Goal: Task Accomplishment & Management: Complete application form

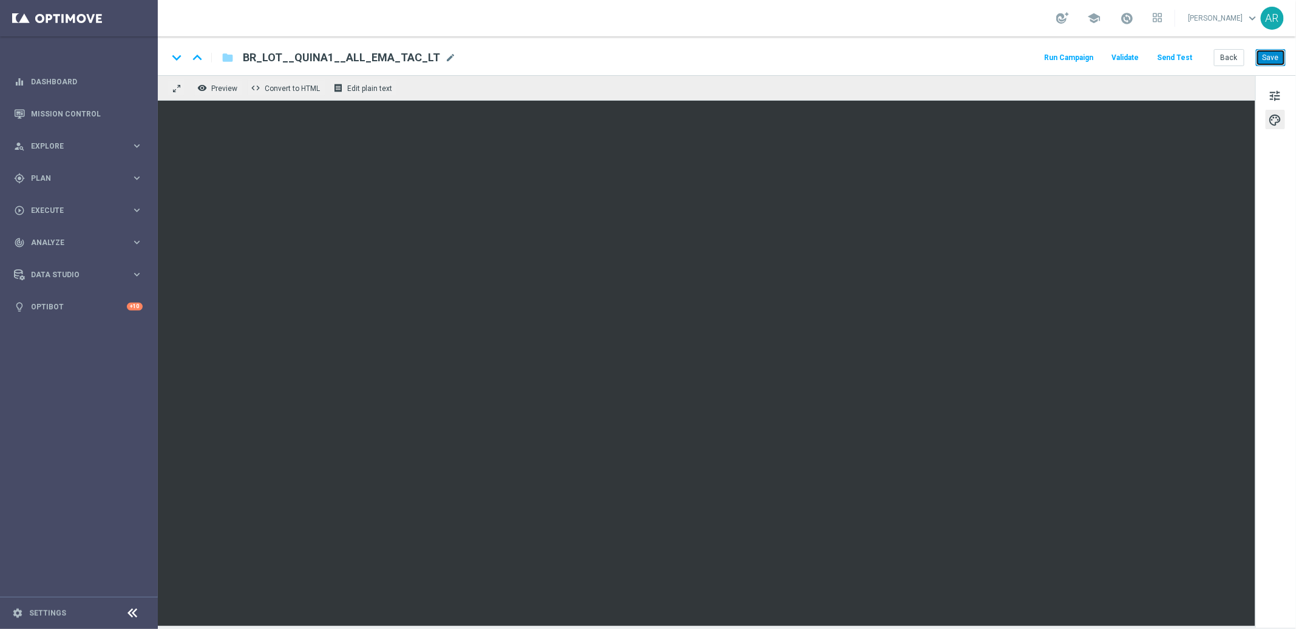
click at [1267, 55] on button "Save" at bounding box center [1271, 57] width 30 height 17
click at [64, 212] on span "Execute" at bounding box center [81, 210] width 100 height 7
click at [63, 231] on link "Campaign Builder" at bounding box center [79, 236] width 95 height 10
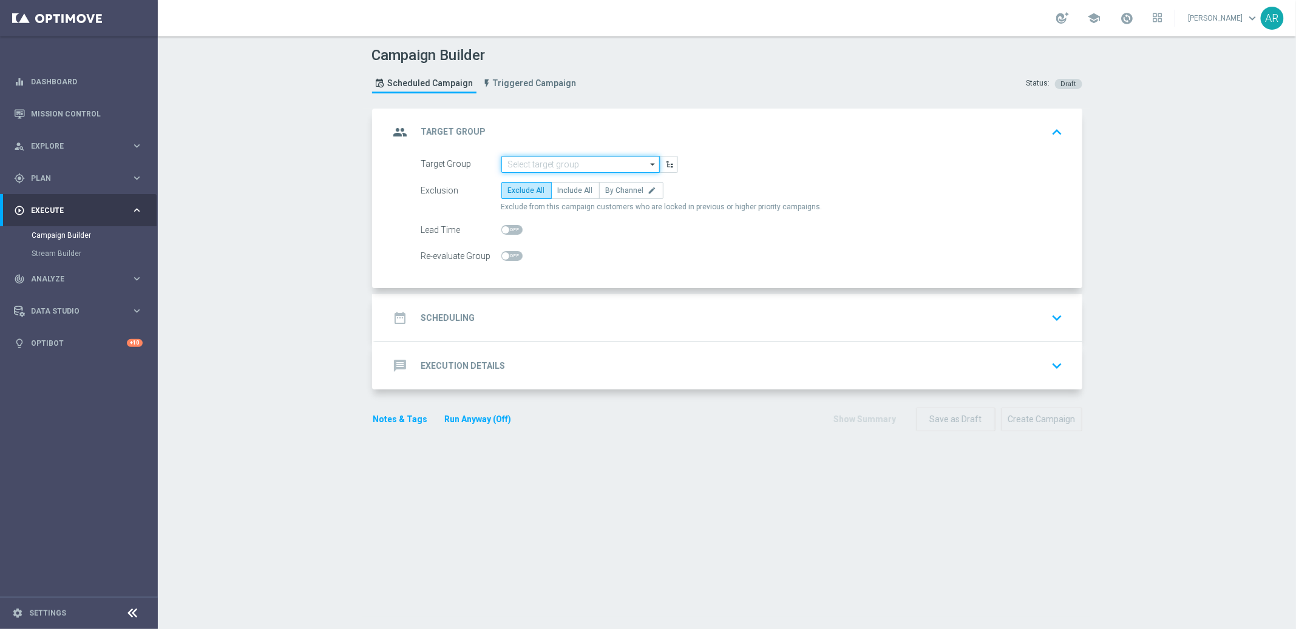
click at [522, 159] on input at bounding box center [580, 164] width 158 height 17
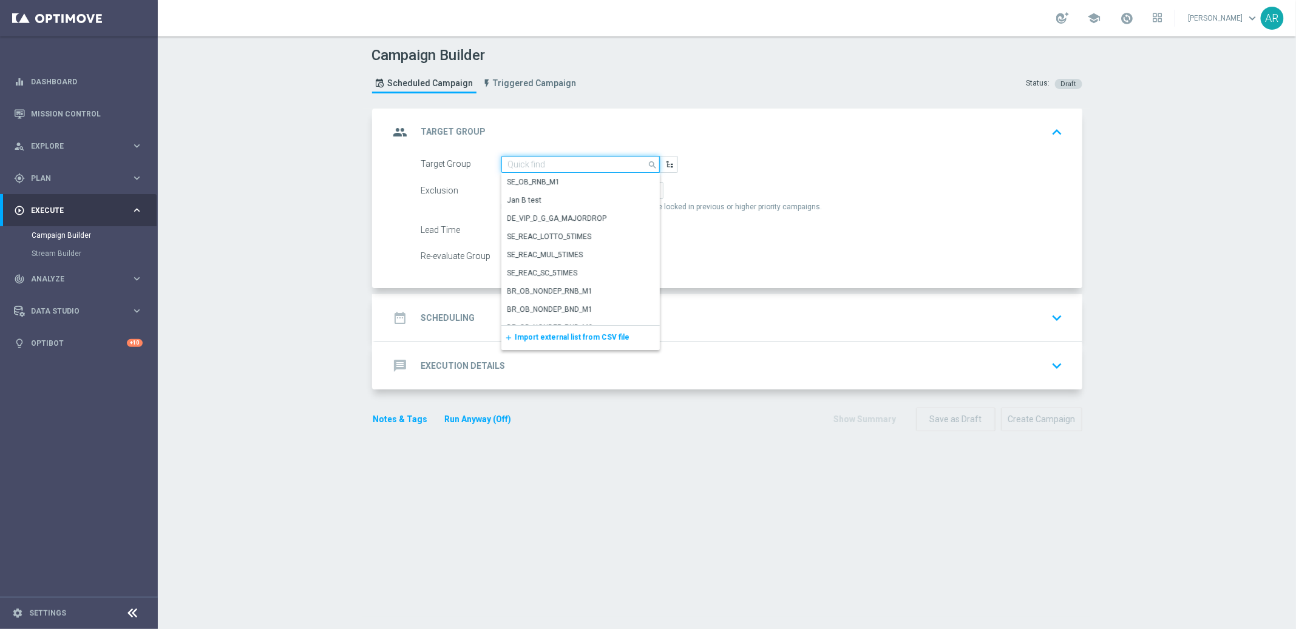
paste input "BR_LOT__ACTIVE_LOTTO__ALL_EMA_TAC_LT_TG"
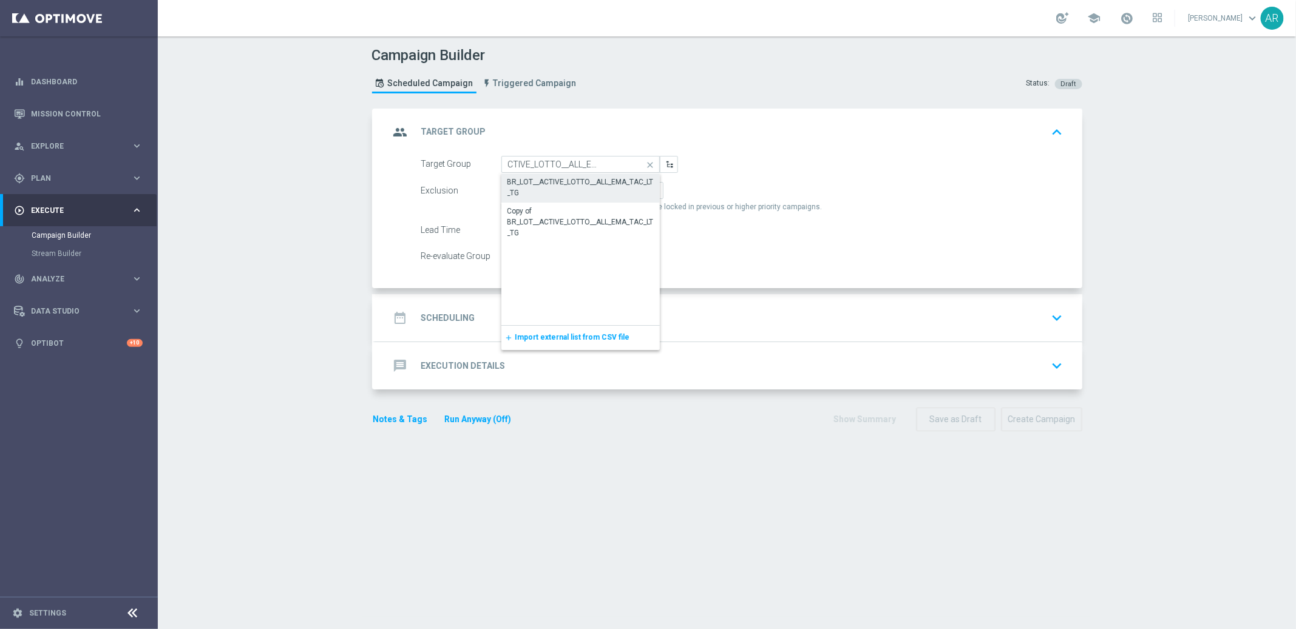
click at [546, 182] on div "BR_LOT__ACTIVE_LOTTO__ALL_EMA_TAC_LT_TG" at bounding box center [580, 188] width 147 height 22
type input "BR_LOT__ACTIVE_LOTTO__ALL_EMA_TAC_LT_TG"
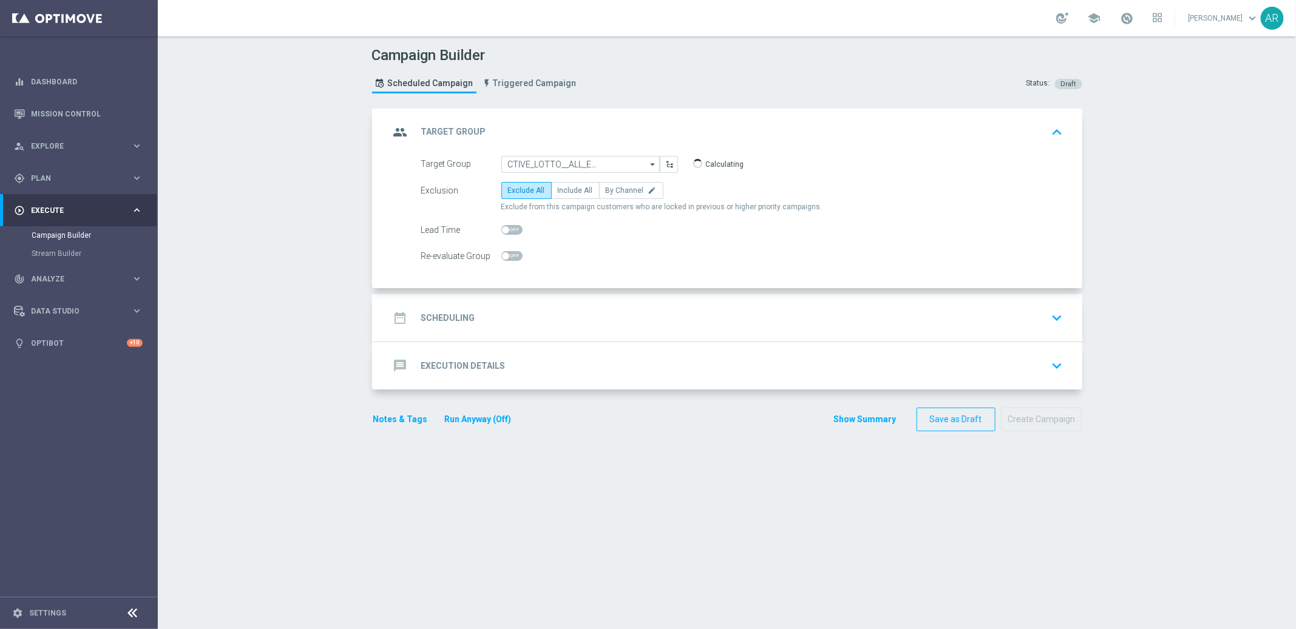
scroll to position [0, 0]
click at [558, 189] on span "Include All" at bounding box center [575, 190] width 35 height 8
click at [558, 189] on input "Include All" at bounding box center [562, 193] width 8 height 8
radio input "true"
click at [545, 308] on div "date_range Scheduling keyboard_arrow_down" at bounding box center [729, 317] width 678 height 23
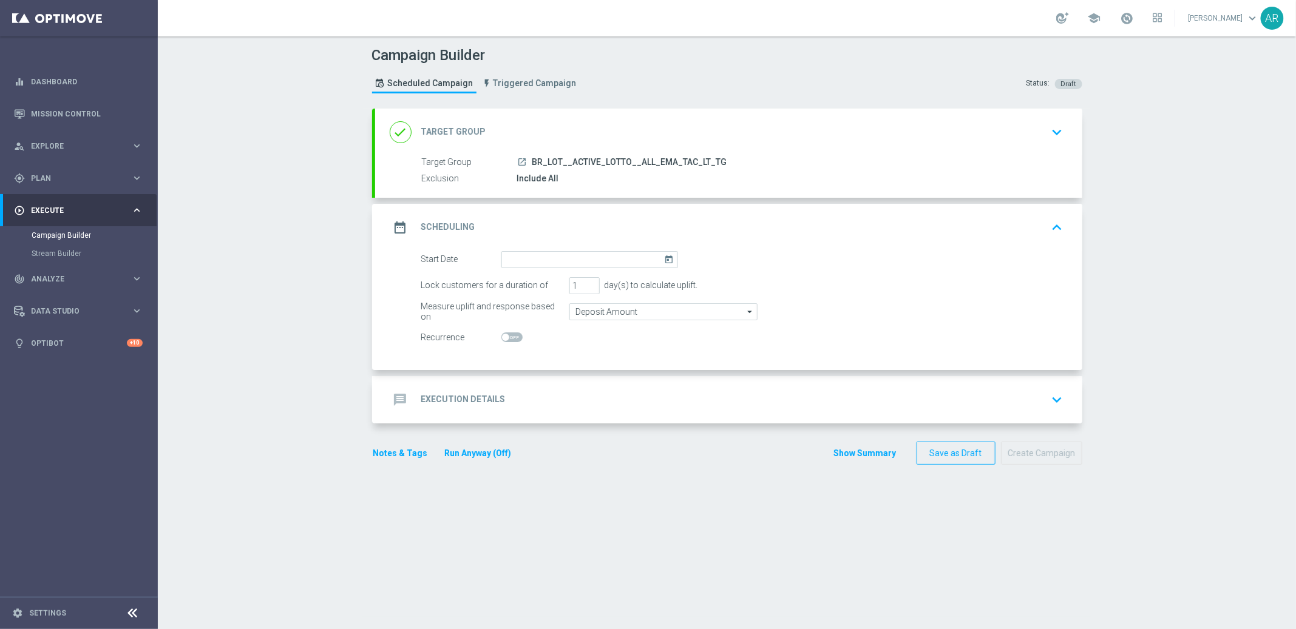
click at [666, 257] on icon "today" at bounding box center [671, 257] width 14 height 13
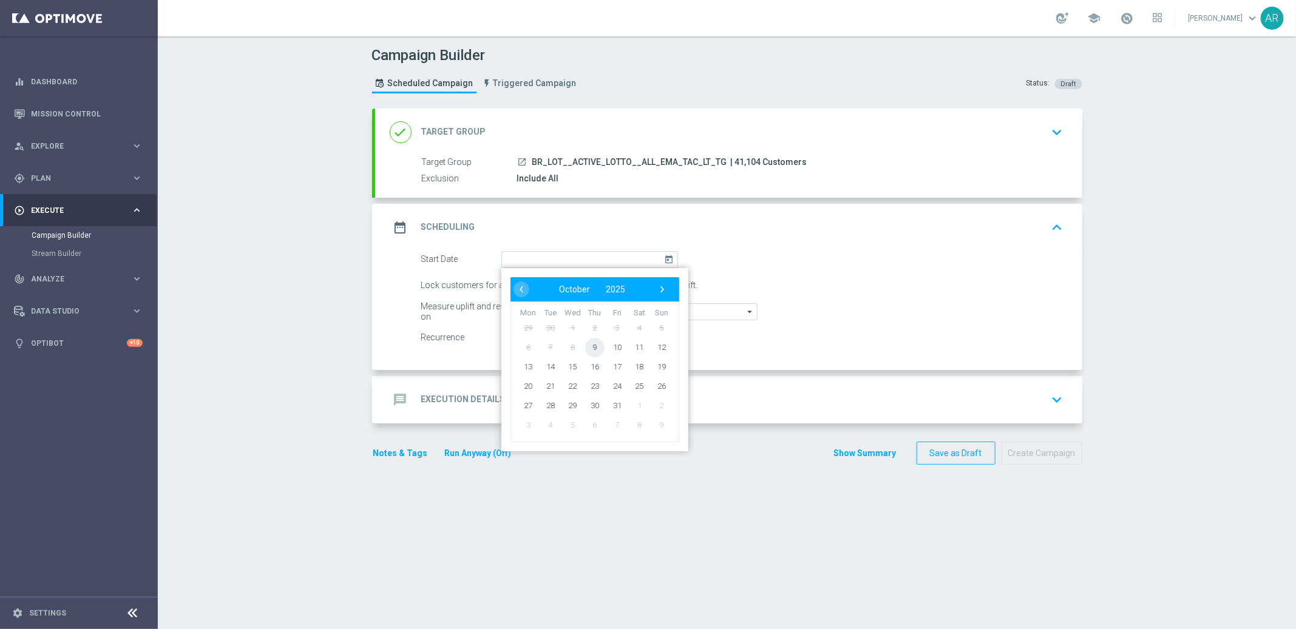
click at [591, 345] on span "9" at bounding box center [593, 346] width 19 height 19
type input "[DATE]"
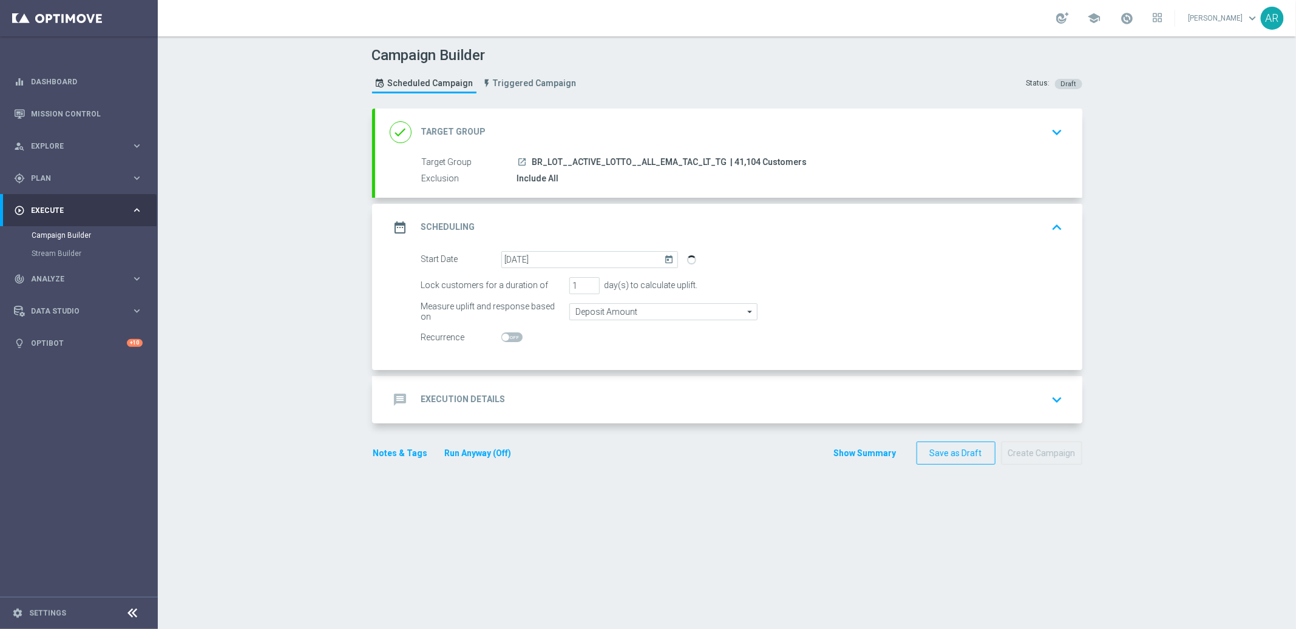
click at [500, 394] on div "message Execution Details keyboard_arrow_down" at bounding box center [729, 399] width 678 height 23
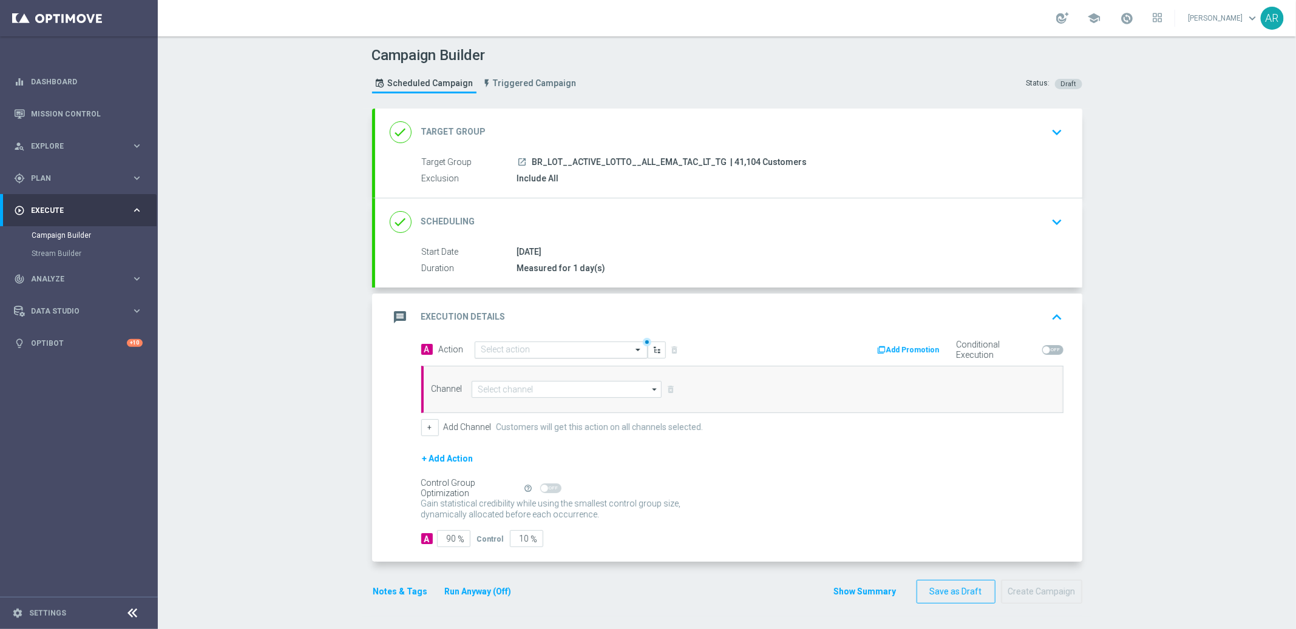
click at [504, 348] on input "text" at bounding box center [548, 350] width 135 height 10
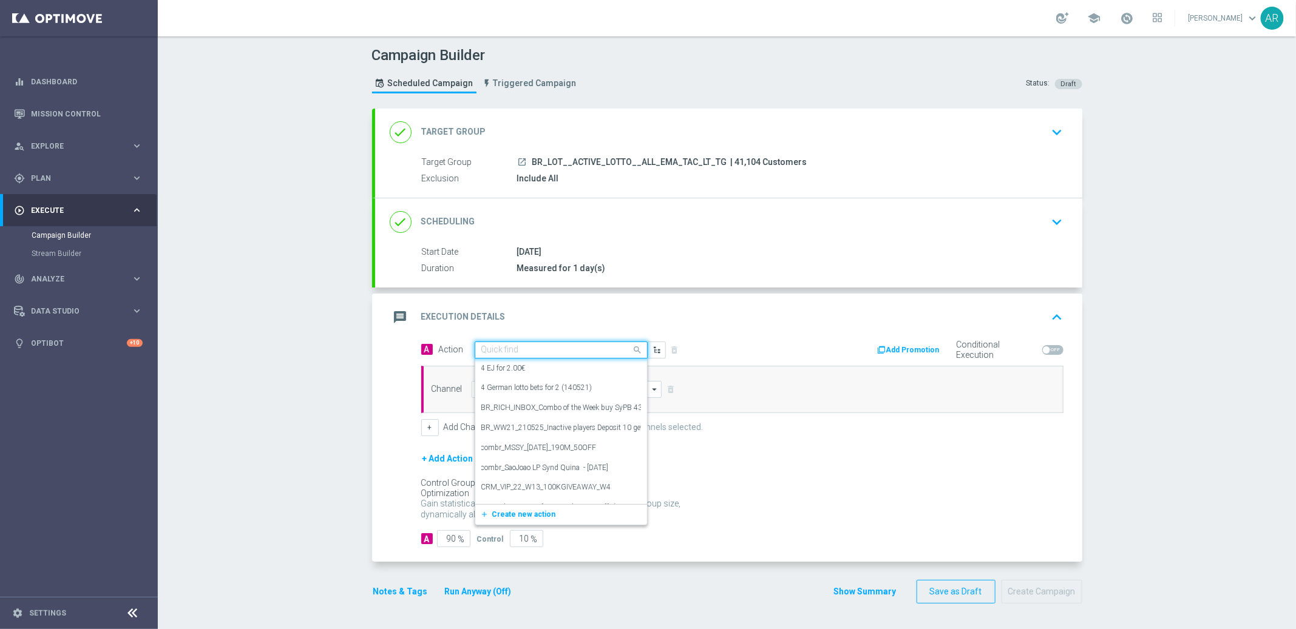
paste input "BR_LOT__QUINA1__ALL_EMA_TAC_LT"
type input "BR_LOT__QUINA1__ALL_EMA_TAC_LT"
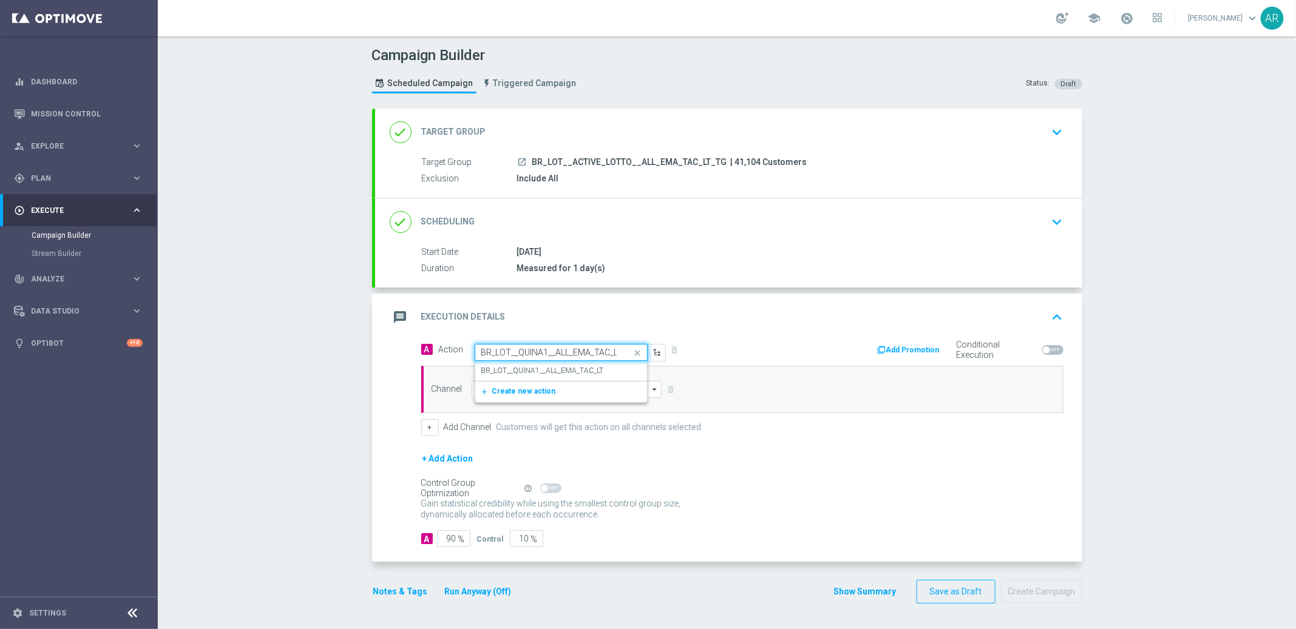
scroll to position [0, 4]
click at [540, 374] on label "BR_LOT__QUINA1__ALL_EMA_TAC_LT" at bounding box center [542, 371] width 123 height 10
click at [521, 393] on input at bounding box center [567, 389] width 191 height 17
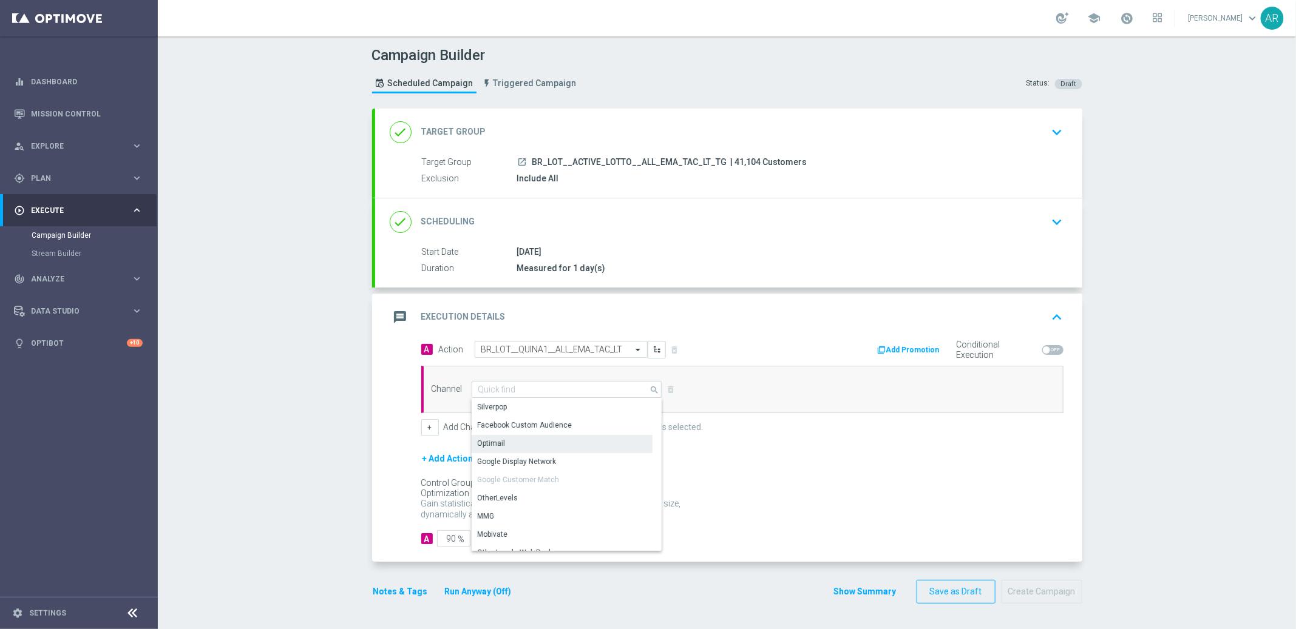
click at [519, 444] on div "Optimail" at bounding box center [562, 443] width 181 height 17
type input "Optimail"
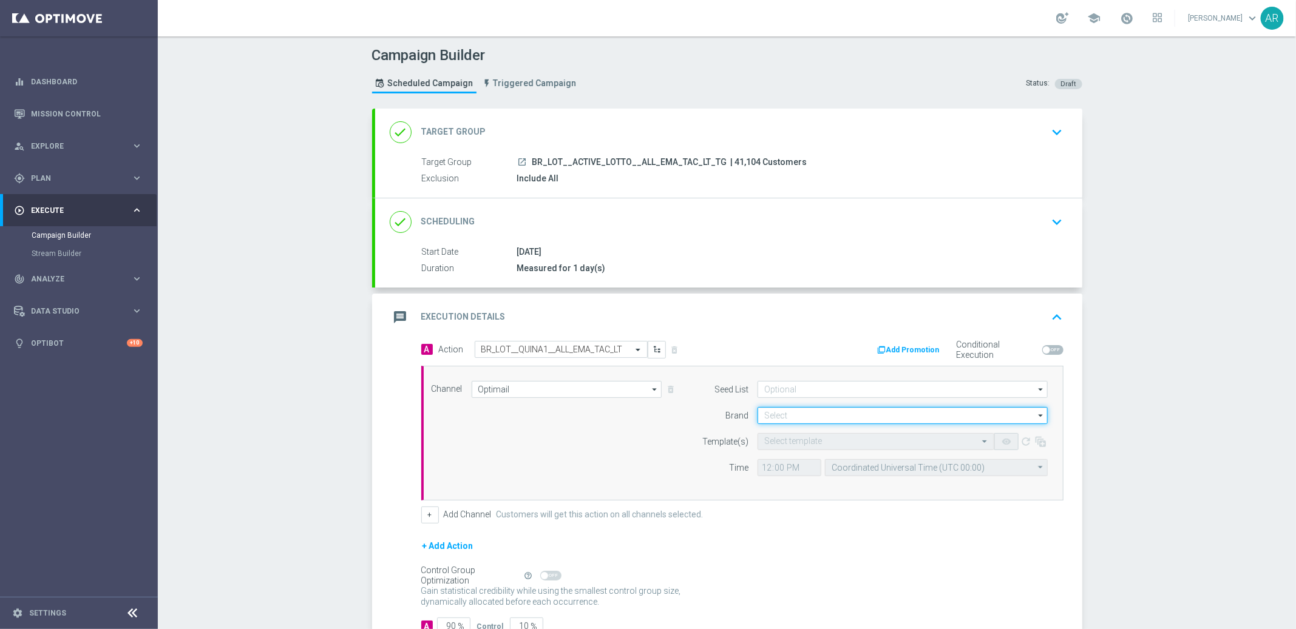
click at [777, 418] on input at bounding box center [902, 415] width 290 height 17
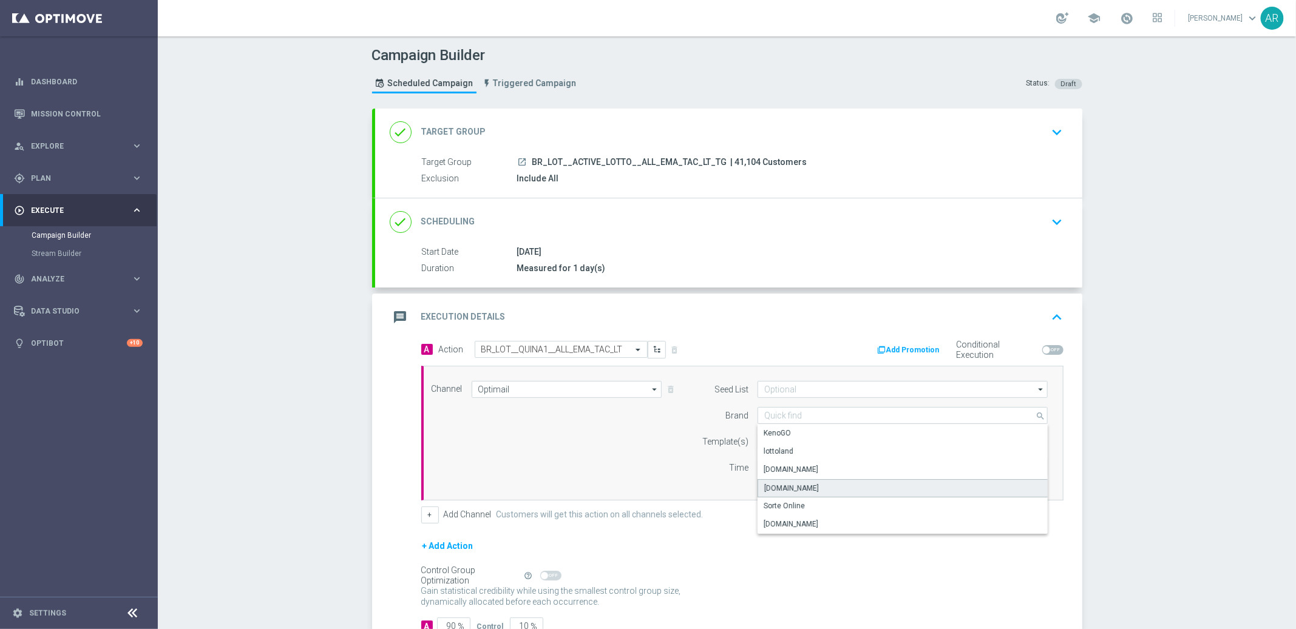
click at [833, 486] on div "[DOMAIN_NAME]" at bounding box center [902, 488] width 291 height 18
type input "[DOMAIN_NAME]"
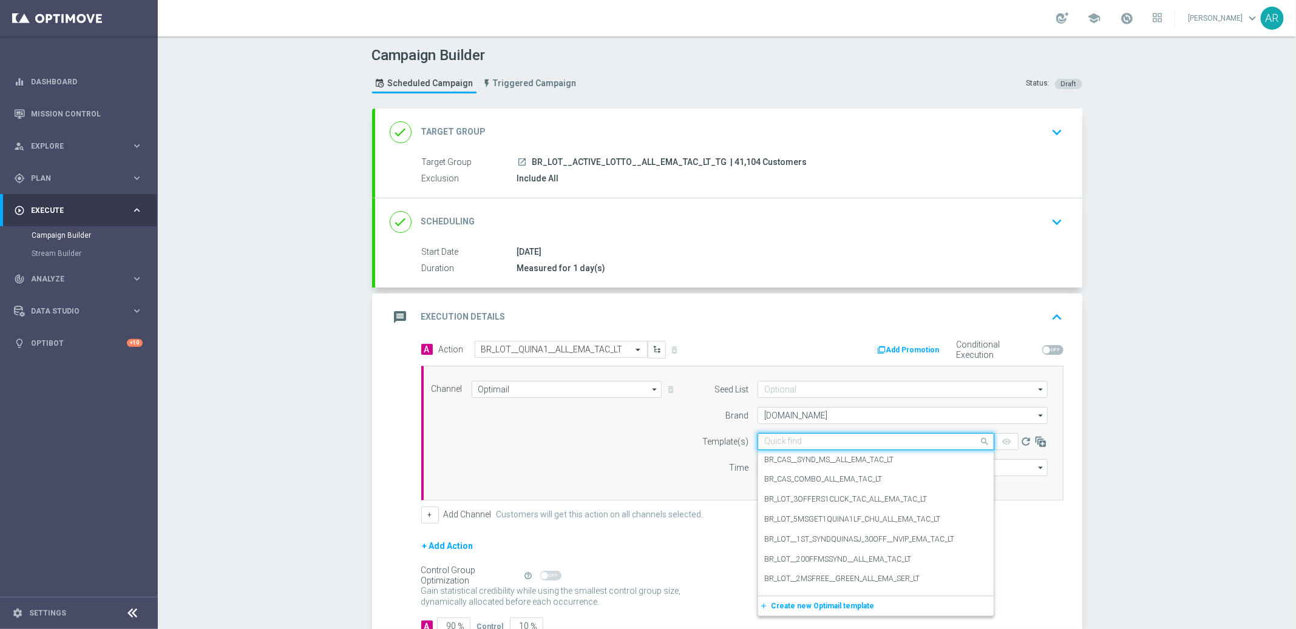
click at [807, 442] on input "text" at bounding box center [863, 442] width 199 height 10
paste input "BR_LOT__QUINA1__ALL_EMA_TAC_LT"
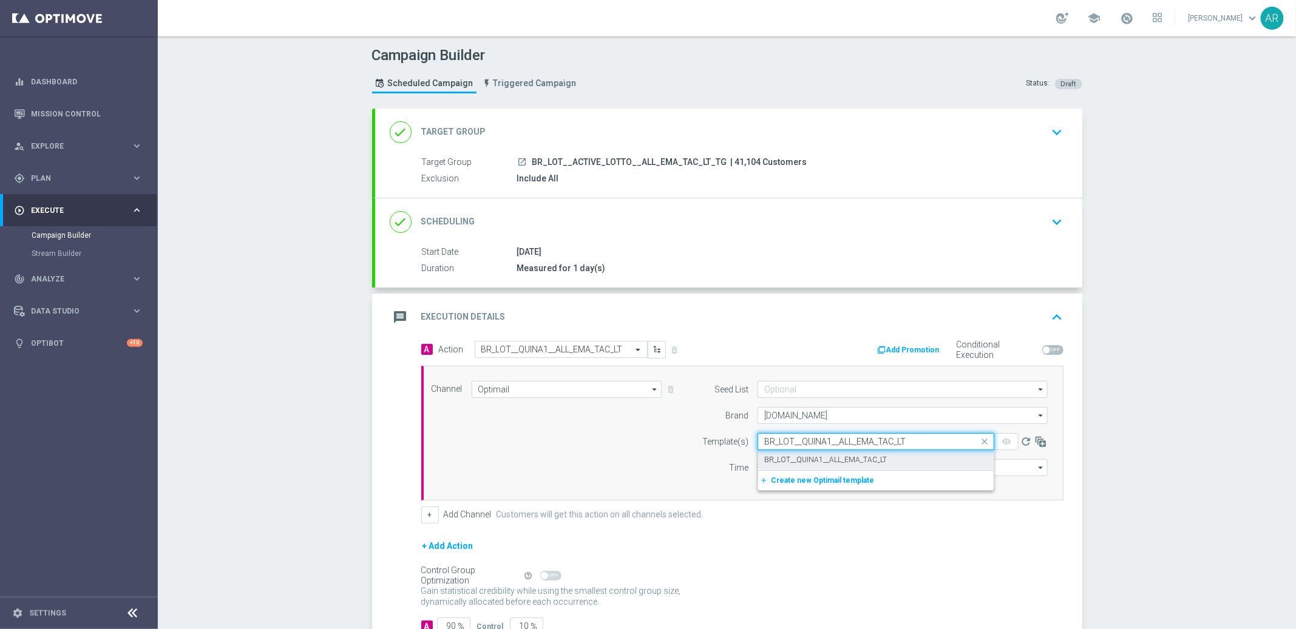
click at [822, 460] on label "BR_LOT__QUINA1__ALL_EMA_TAC_LT" at bounding box center [825, 460] width 123 height 10
type input "BR_LOT__QUINA1__ALL_EMA_TAC_LT"
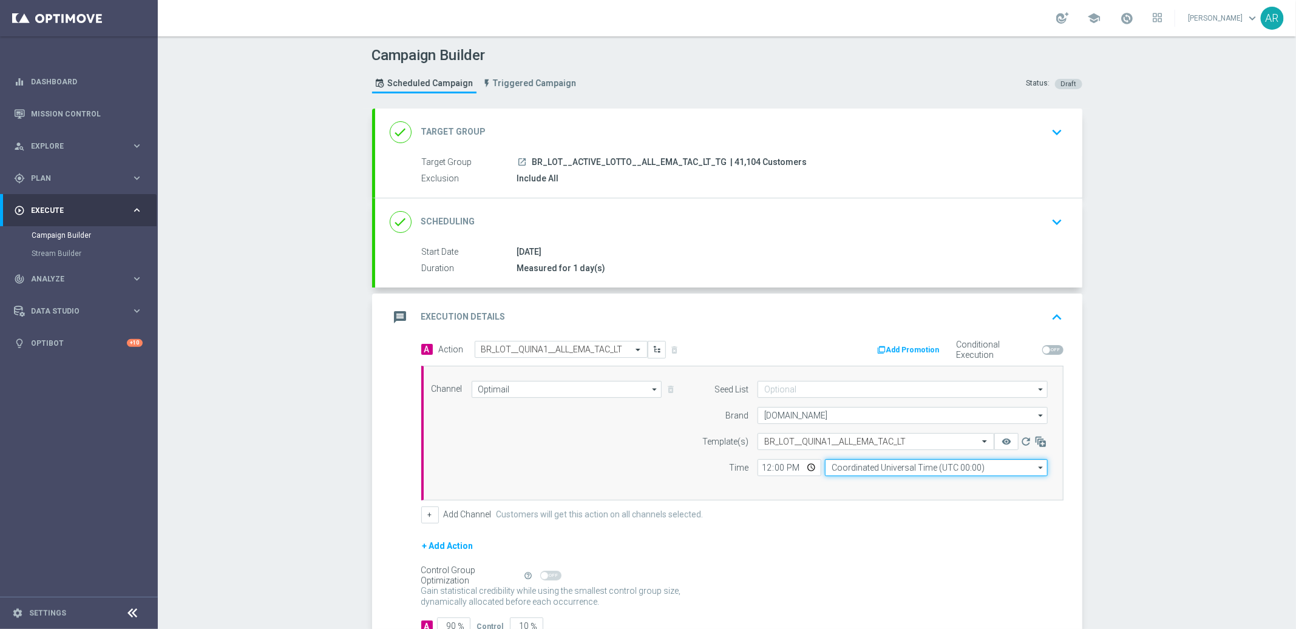
click at [860, 467] on input "Coordinated Universal Time (UTC 00:00)" at bounding box center [936, 467] width 223 height 17
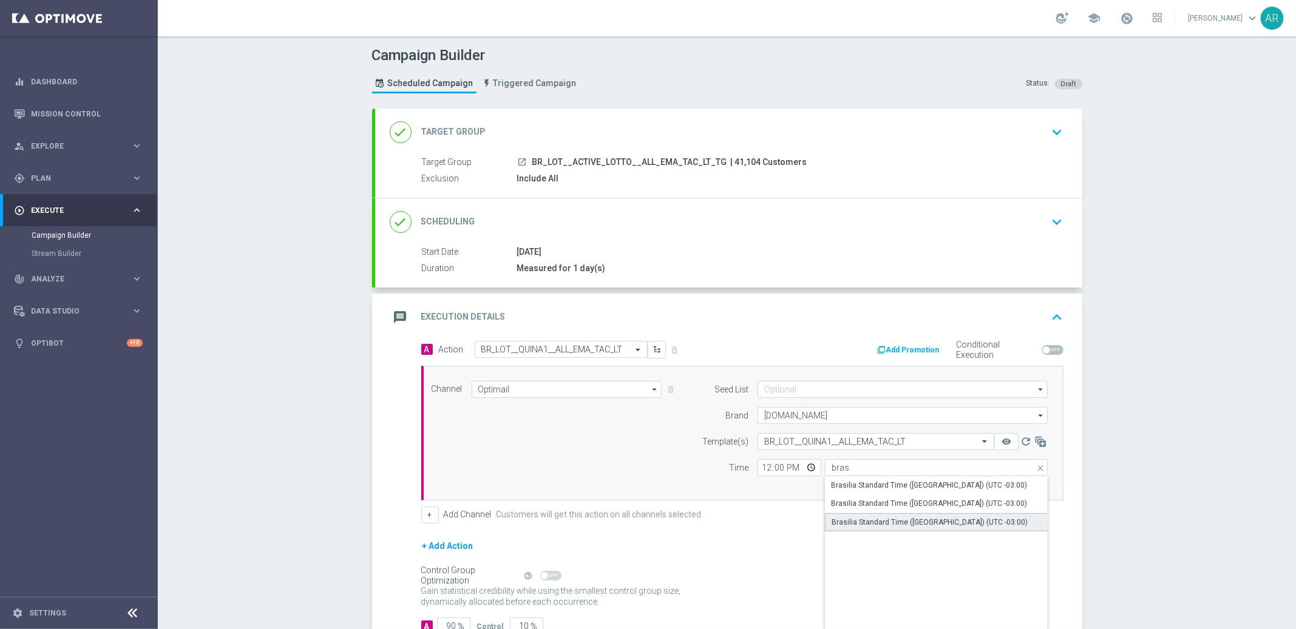
click at [887, 521] on div "Brasilia Standard Time ([GEOGRAPHIC_DATA]) (UTC -03:00)" at bounding box center [929, 522] width 196 height 11
type input "Brasilia Standard Time ([GEOGRAPHIC_DATA]) (UTC -03:00)"
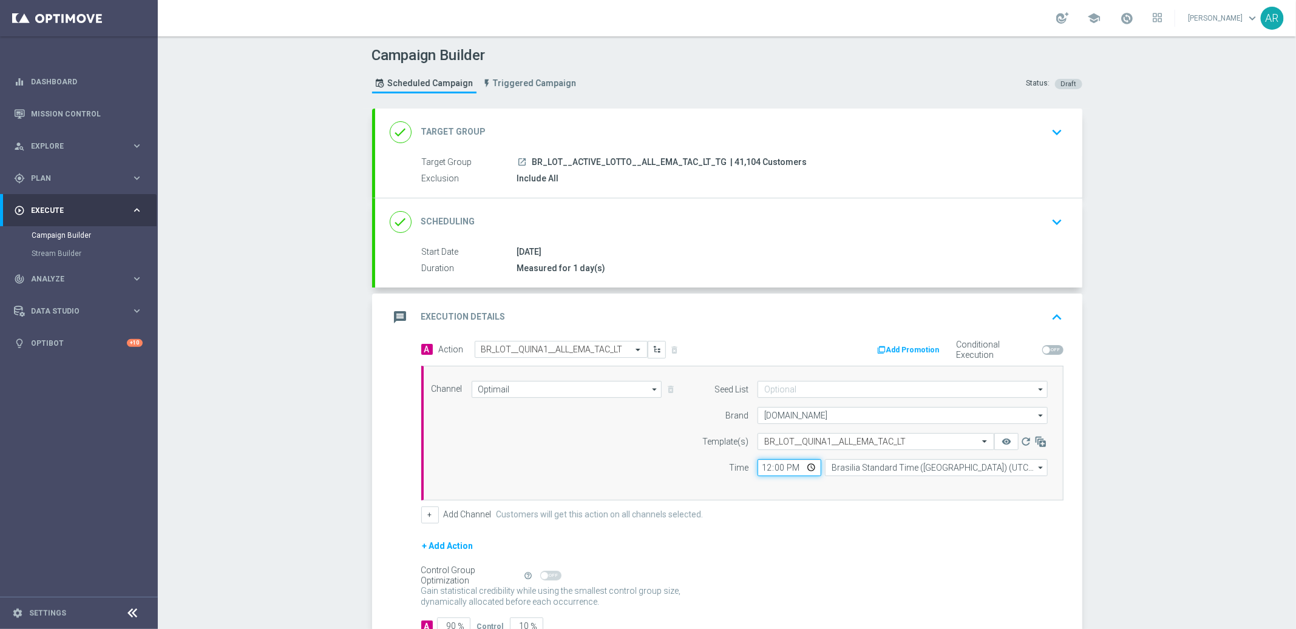
click at [808, 469] on input "12:00" at bounding box center [789, 467] width 64 height 17
click at [590, 423] on div "Channel Optimail Optimail arrow_drop_down Show Selected 1 of 26 Silverpop" at bounding box center [739, 433] width 635 height 104
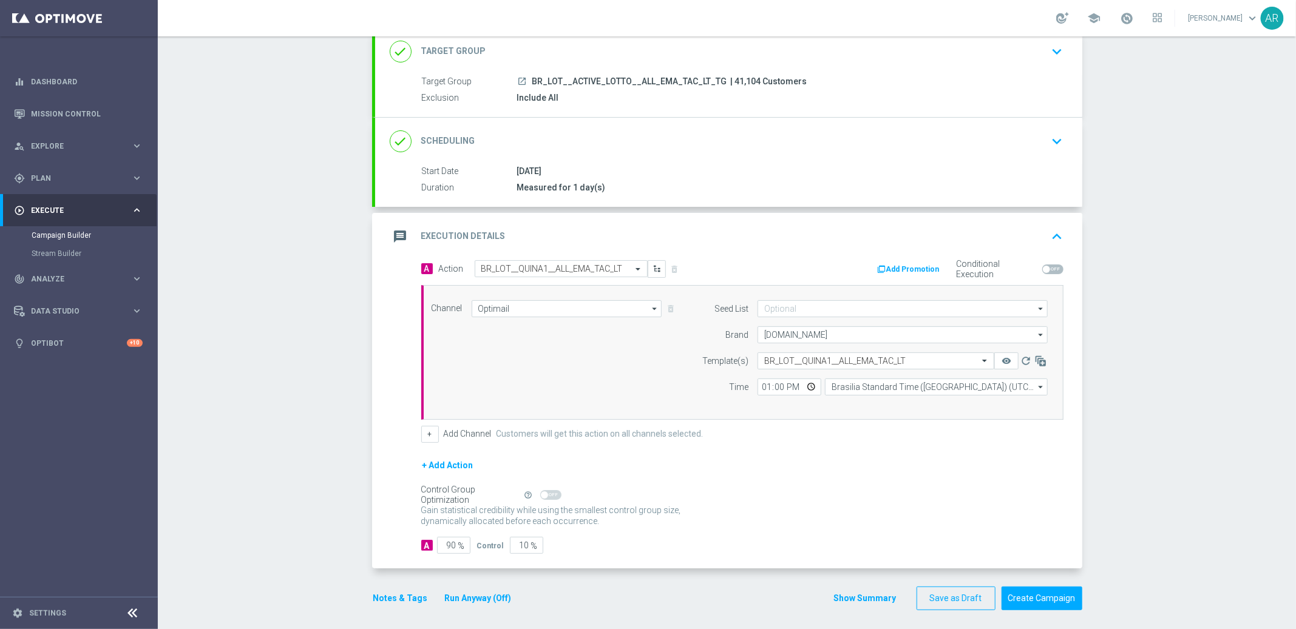
scroll to position [71, 0]
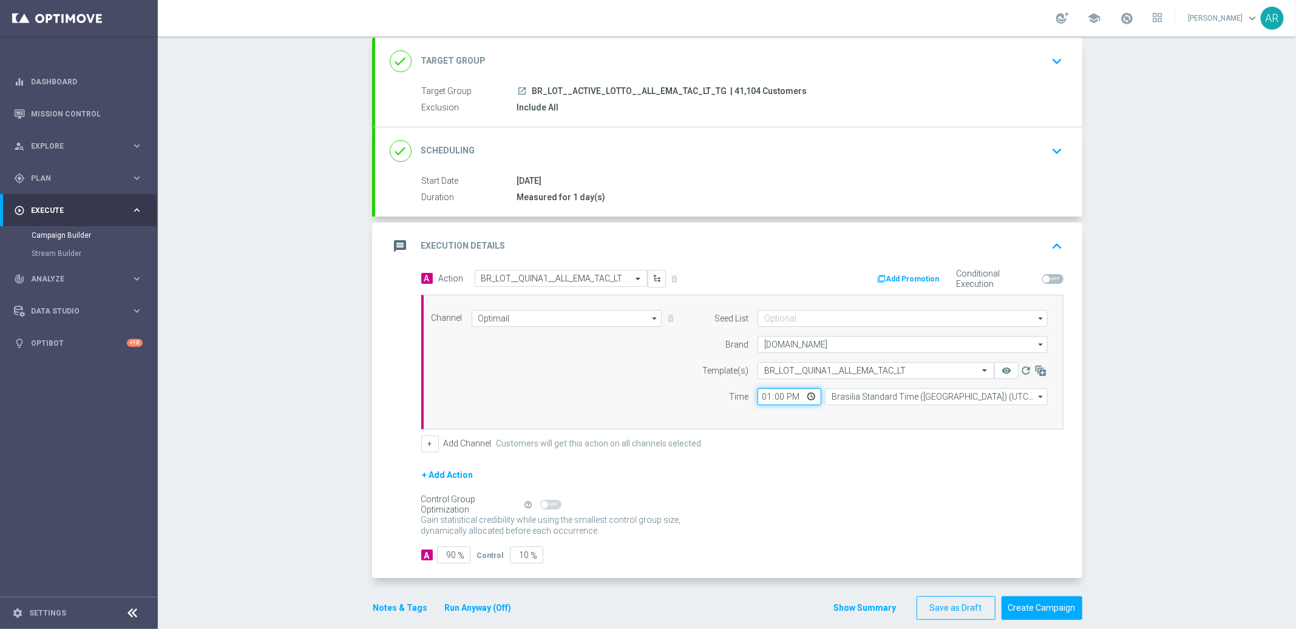
click at [805, 398] on input "13:00" at bounding box center [789, 396] width 64 height 17
type input "14:00"
click at [638, 390] on div "Channel Optimail Optimail arrow_drop_down Show Selected 1 of 26 Silverpop" at bounding box center [739, 362] width 635 height 104
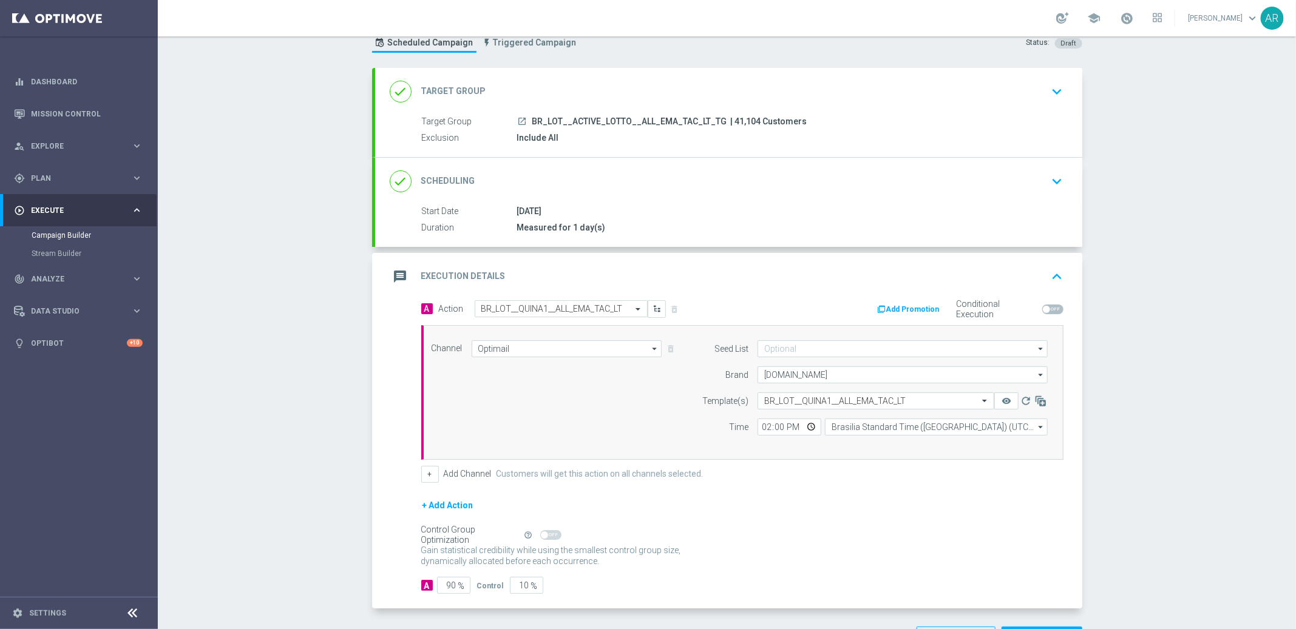
scroll to position [86, 0]
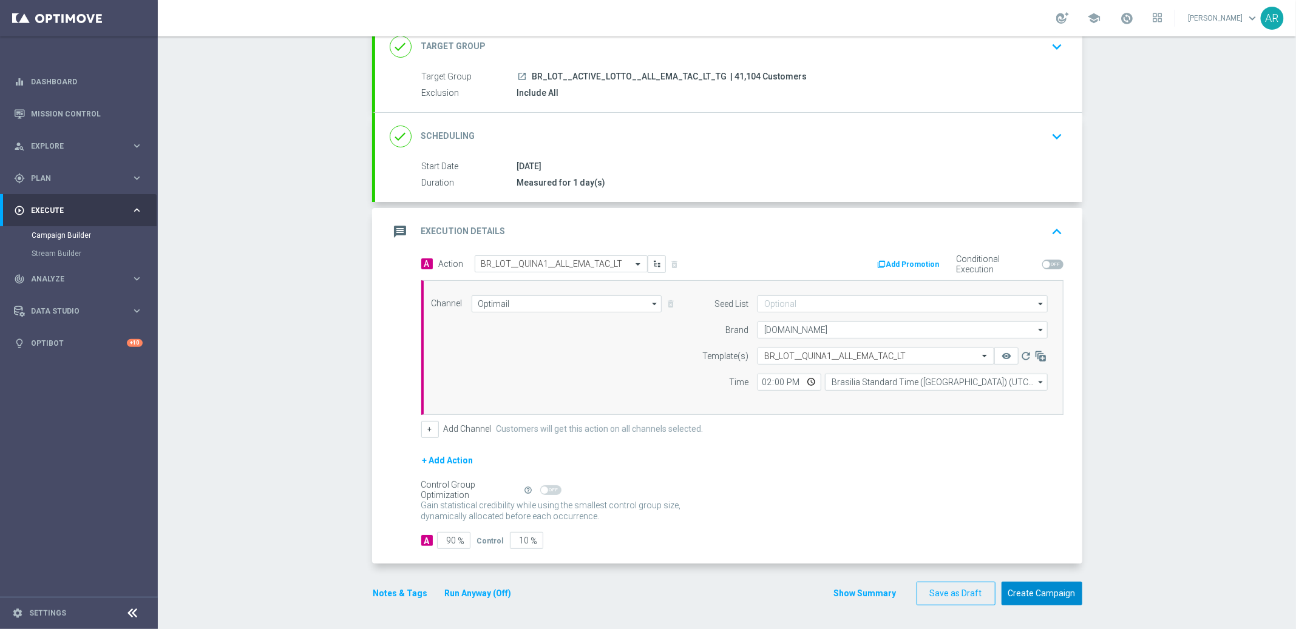
click at [1038, 589] on button "Create Campaign" at bounding box center [1041, 594] width 81 height 24
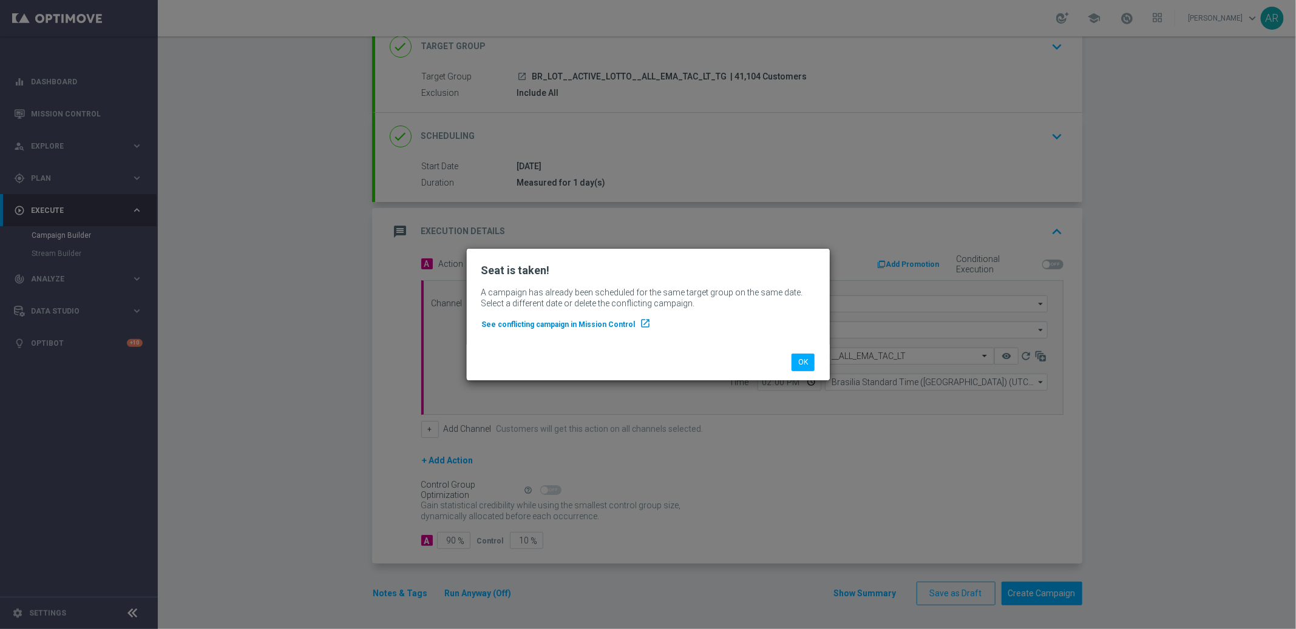
click at [572, 323] on span "See conflicting campaign in Mission Control" at bounding box center [559, 324] width 154 height 8
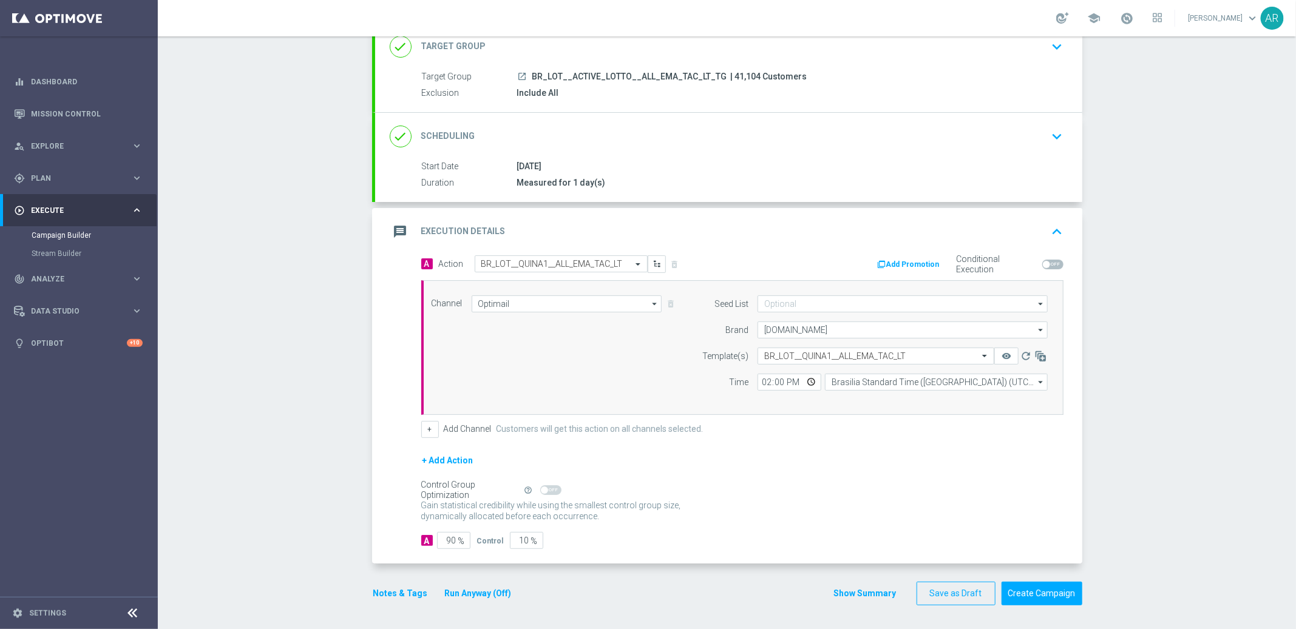
click at [881, 448] on form "A Action Select action BR_LOT__QUINA1__ALL_EMA_TAC_LT delete_forever Add Promot…" at bounding box center [742, 403] width 642 height 294
click at [1046, 598] on button "Create Campaign" at bounding box center [1041, 594] width 81 height 24
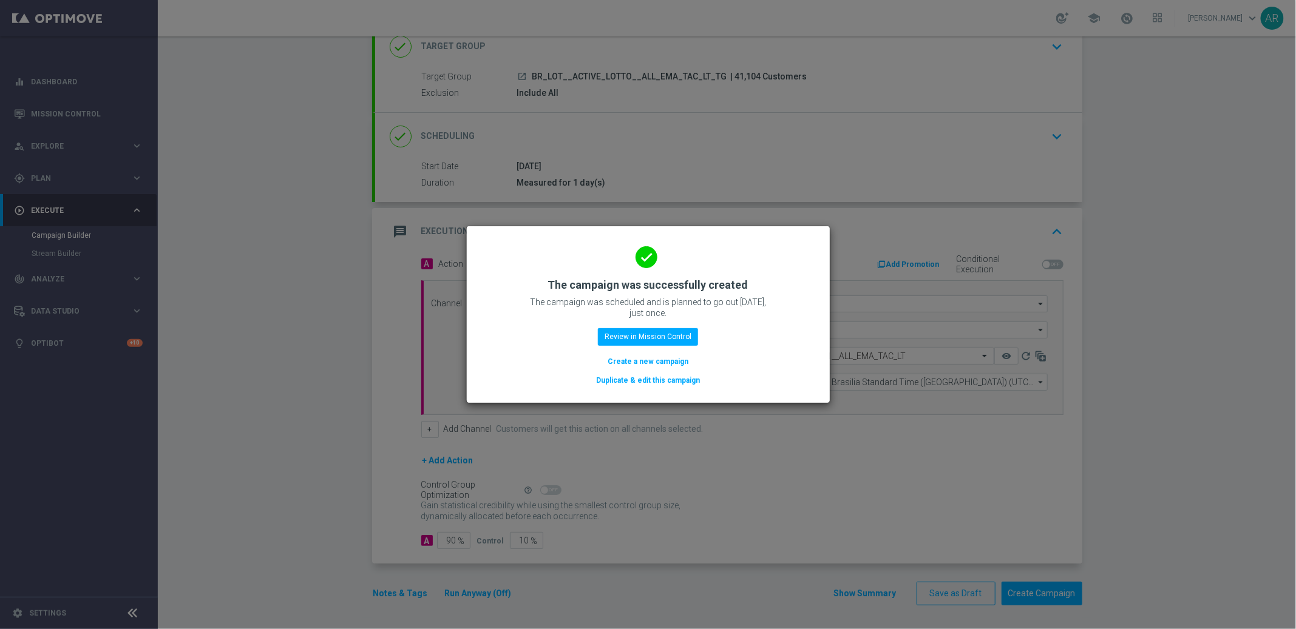
click at [662, 359] on button "Create a new campaign" at bounding box center [647, 361] width 83 height 13
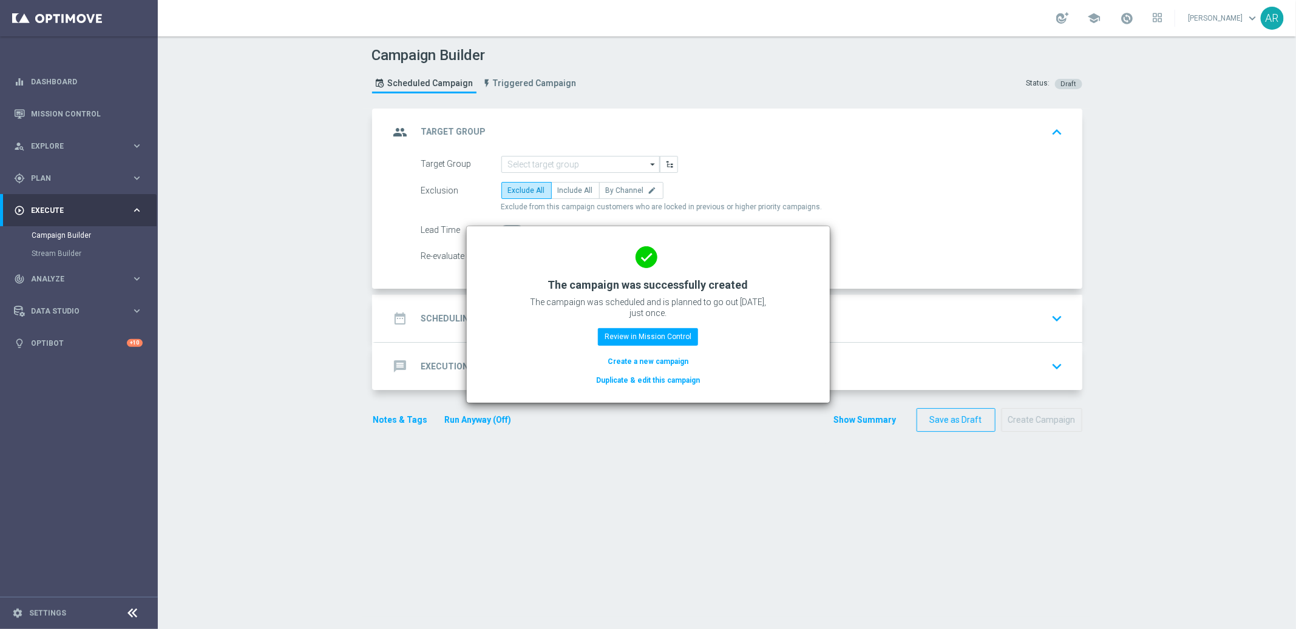
scroll to position [0, 0]
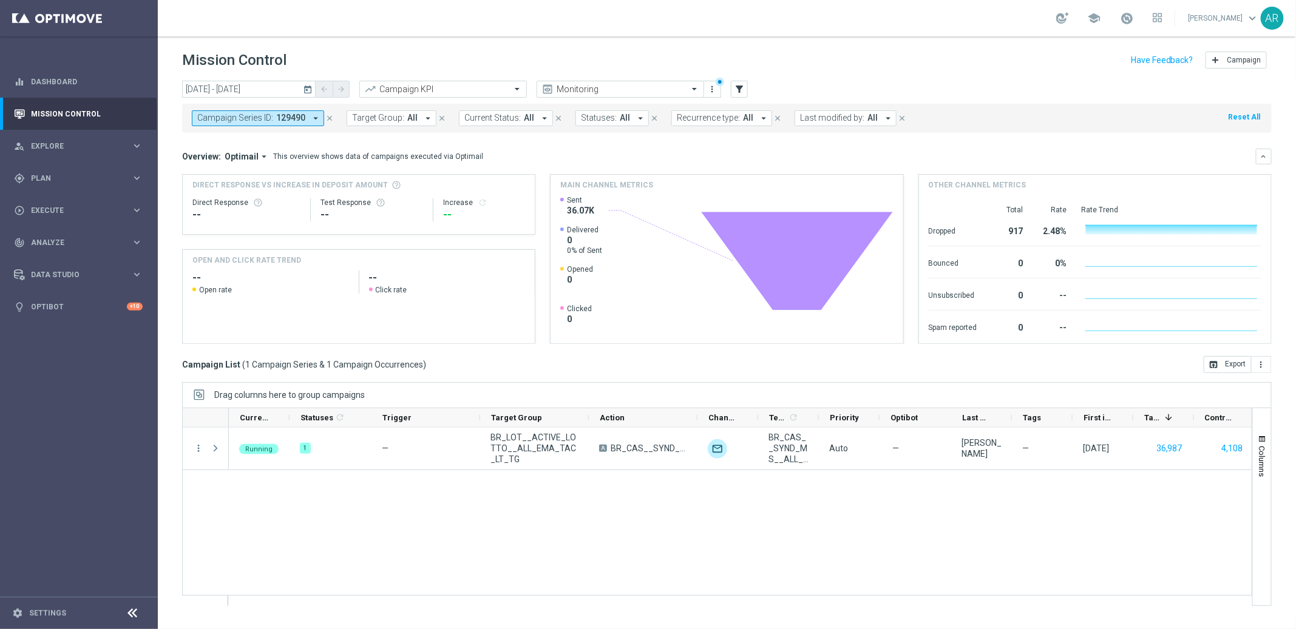
click at [552, 506] on div "Running 1 — BR_LOT__ACTIVE_LOTTO__ALL_EMA_TAC_LT_TG A BR_CAS__SYND_MS__ALL_EMA_…" at bounding box center [740, 517] width 1023 height 178
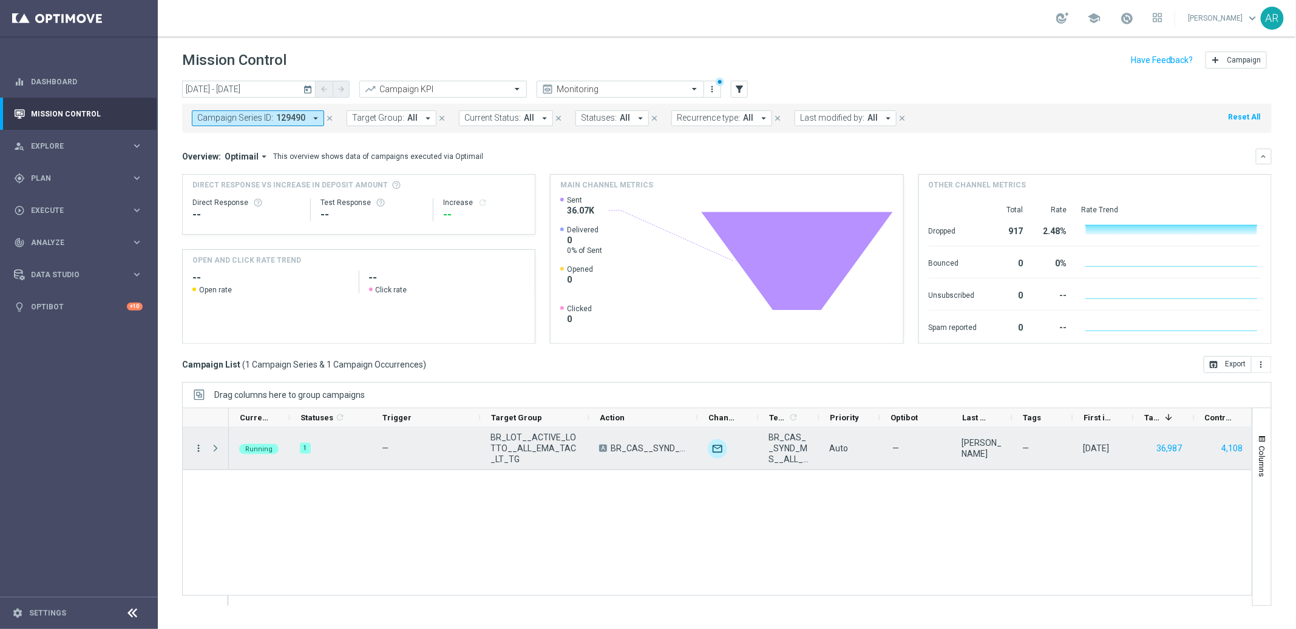
click at [196, 443] on icon "more_vert" at bounding box center [198, 448] width 11 height 11
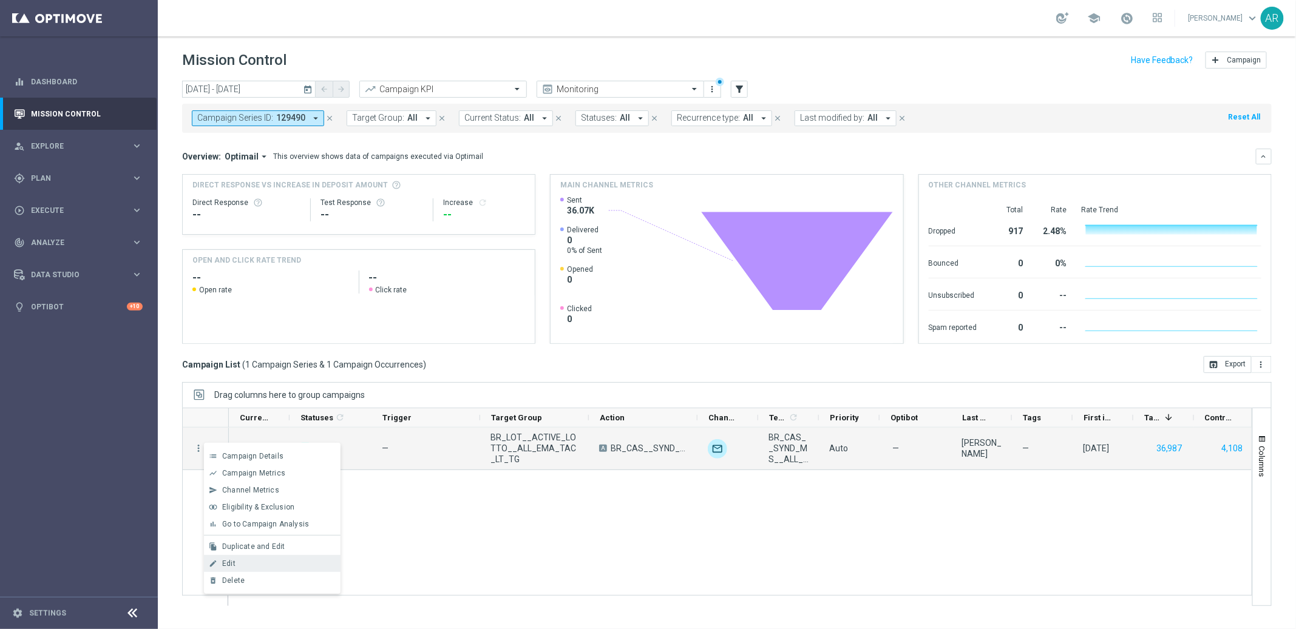
click at [254, 558] on div "edit Edit" at bounding box center [272, 563] width 137 height 17
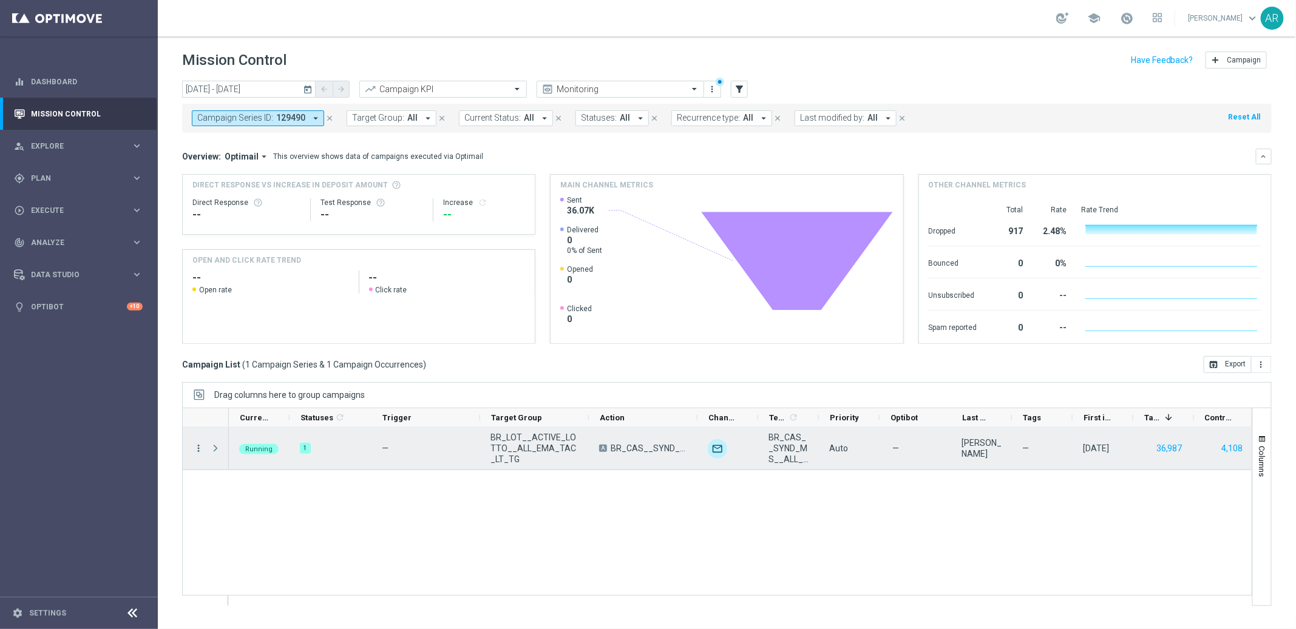
click at [200, 450] on icon "more_vert" at bounding box center [198, 448] width 11 height 11
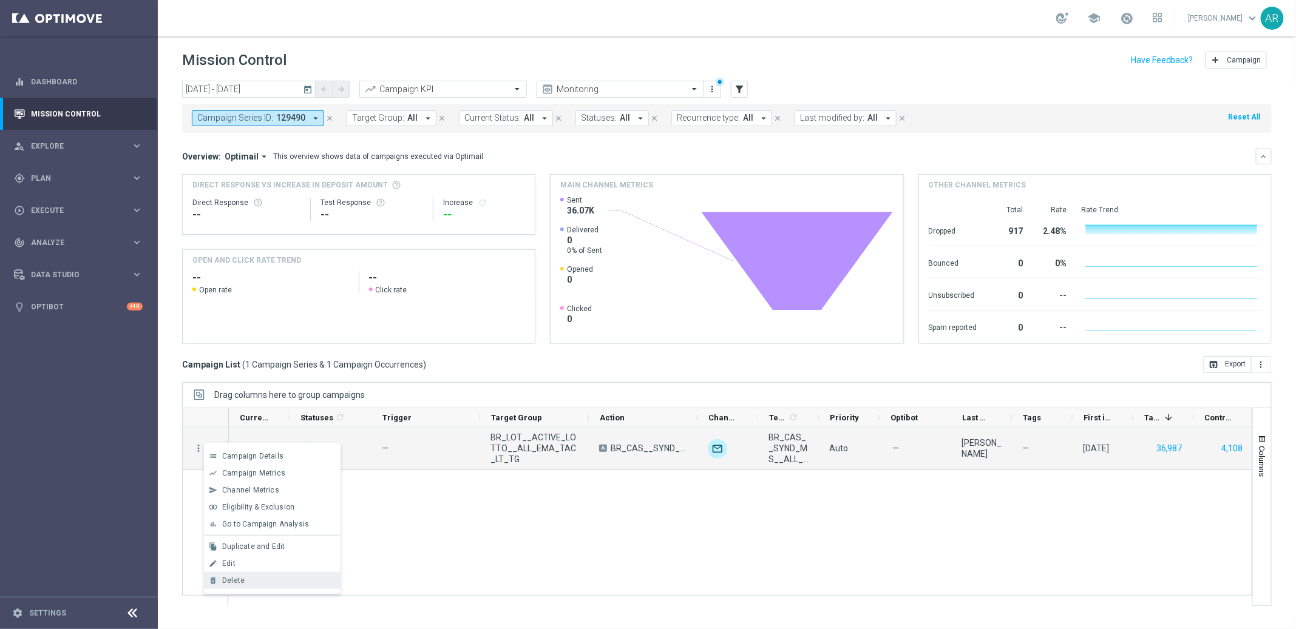
click at [279, 572] on div "delete_forever Delete" at bounding box center [272, 580] width 137 height 17
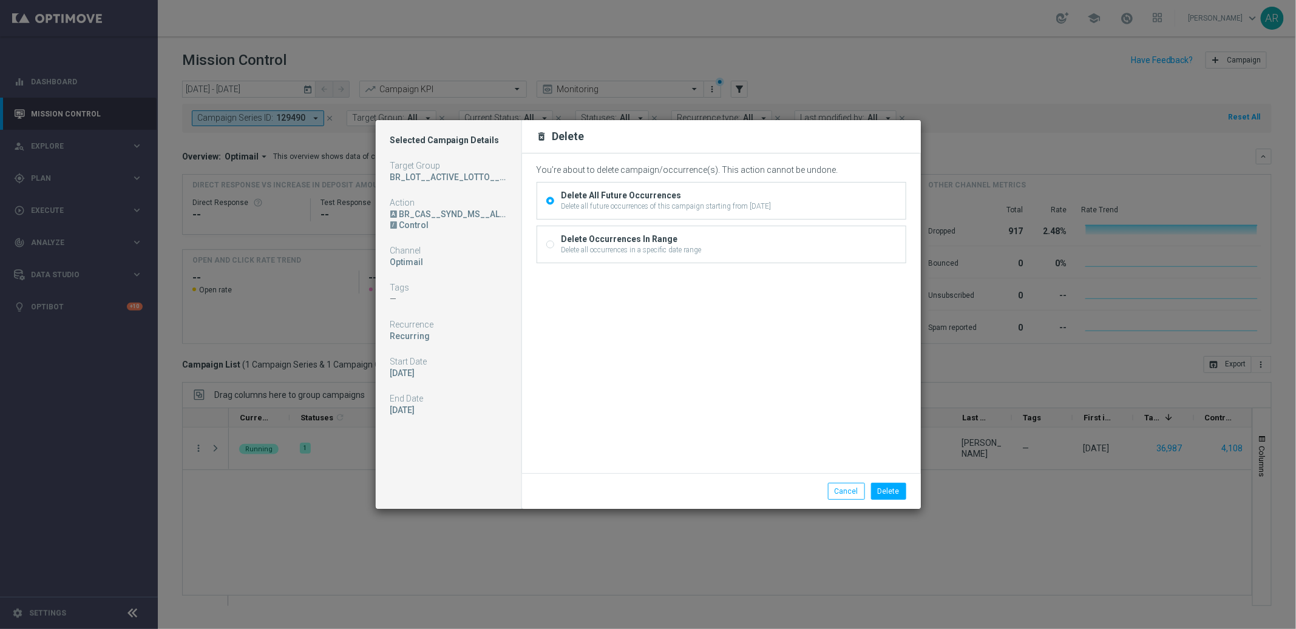
click at [655, 239] on div "Delete Occurrences In Range" at bounding box center [631, 239] width 140 height 11
click at [554, 242] on input "Delete Occurrences In Range Delete all occurrences in a specific date range" at bounding box center [550, 246] width 8 height 8
radio input "true"
radio input "false"
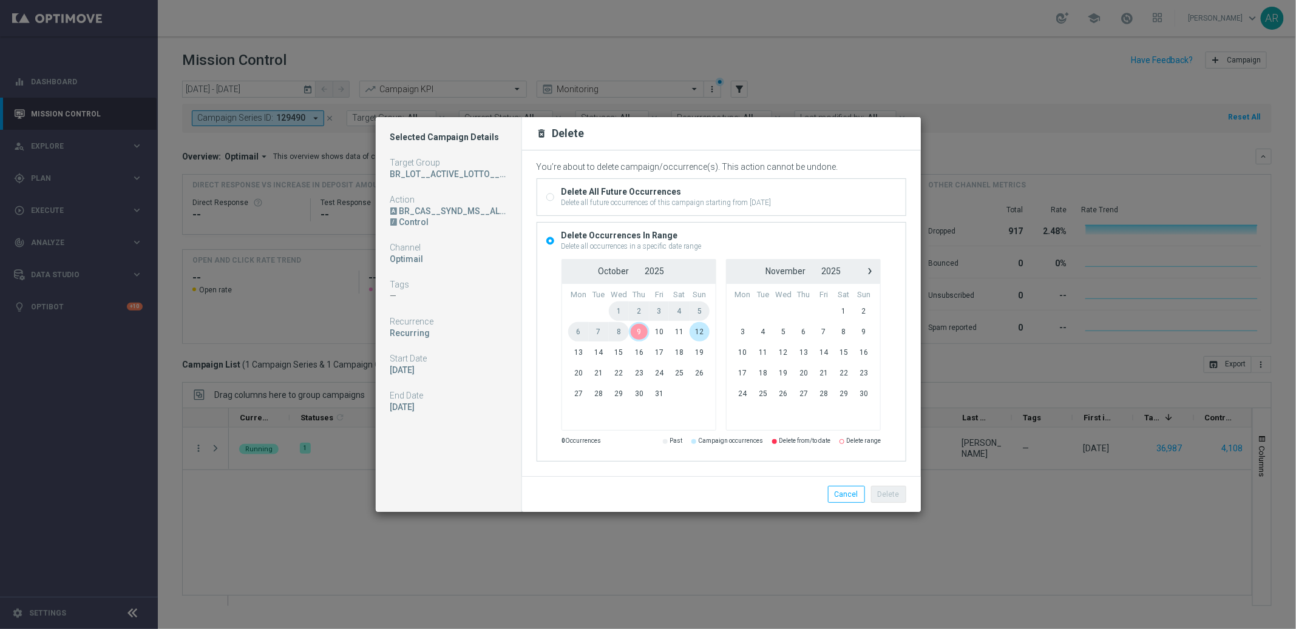
click at [639, 331] on span "9" at bounding box center [639, 331] width 20 height 19
click at [655, 329] on span "10" at bounding box center [659, 331] width 20 height 19
click at [889, 496] on button "Delete" at bounding box center [888, 494] width 35 height 17
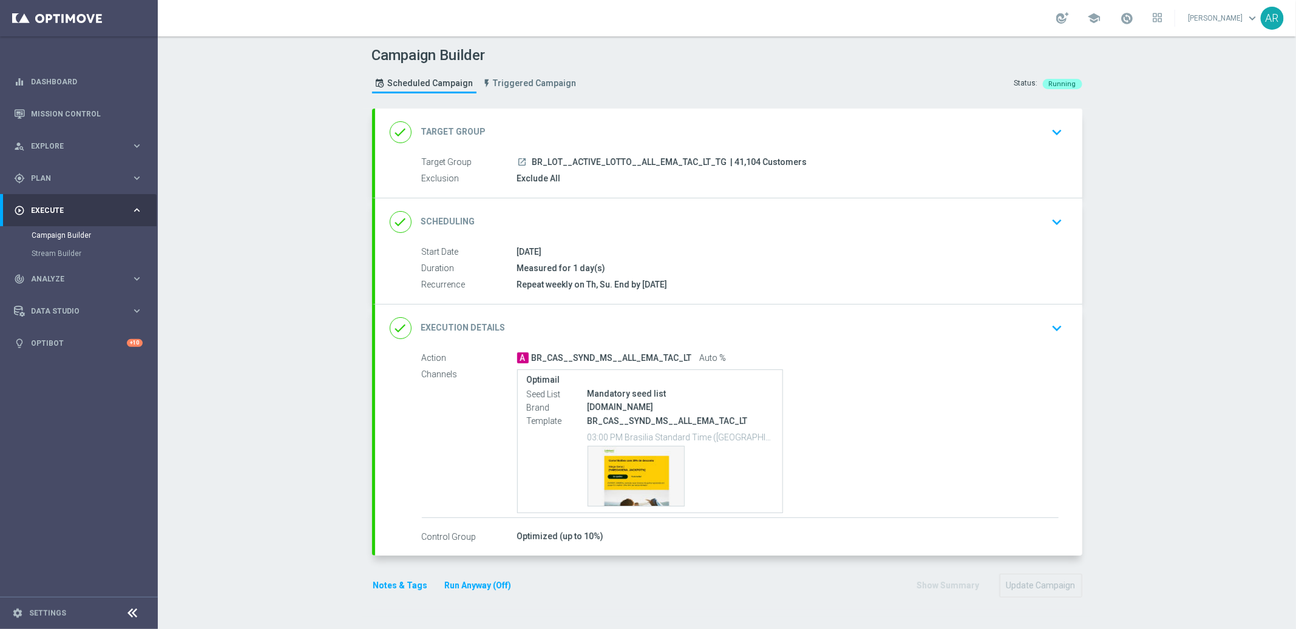
click at [1049, 323] on icon "keyboard_arrow_down" at bounding box center [1057, 328] width 18 height 18
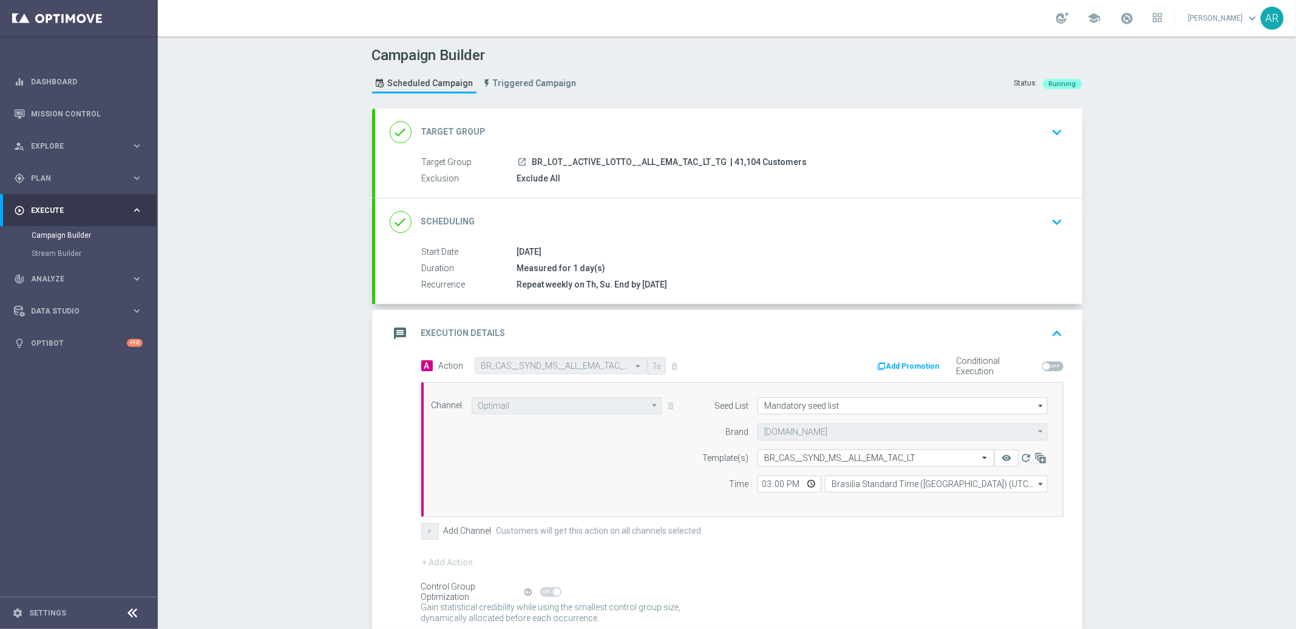
click at [1049, 219] on icon "keyboard_arrow_down" at bounding box center [1057, 222] width 18 height 18
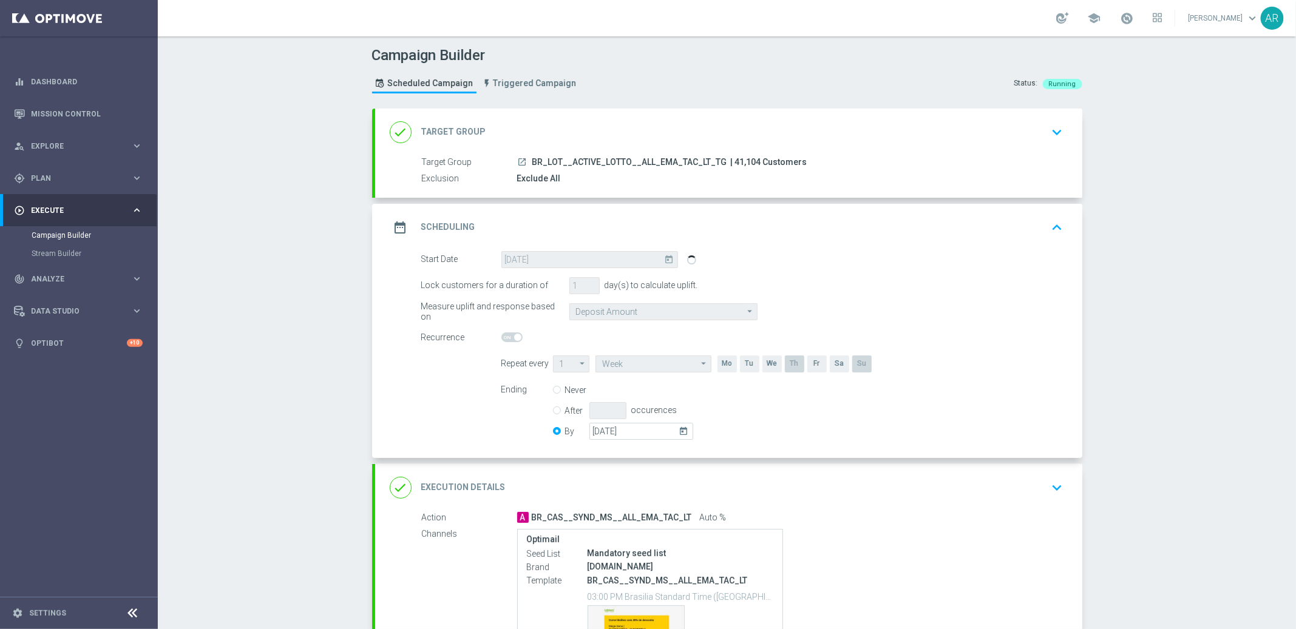
click at [446, 363] on form "Start Date [DATE] [DATE] Lock customers for a duration of 1 day(s) to calculate…" at bounding box center [742, 347] width 642 height 192
click at [657, 337] on switch at bounding box center [589, 338] width 177 height 10
click at [264, 330] on div "Campaign Builder Scheduled Campaign Triggered Campaign Status: Running done Tar…" at bounding box center [727, 332] width 1138 height 593
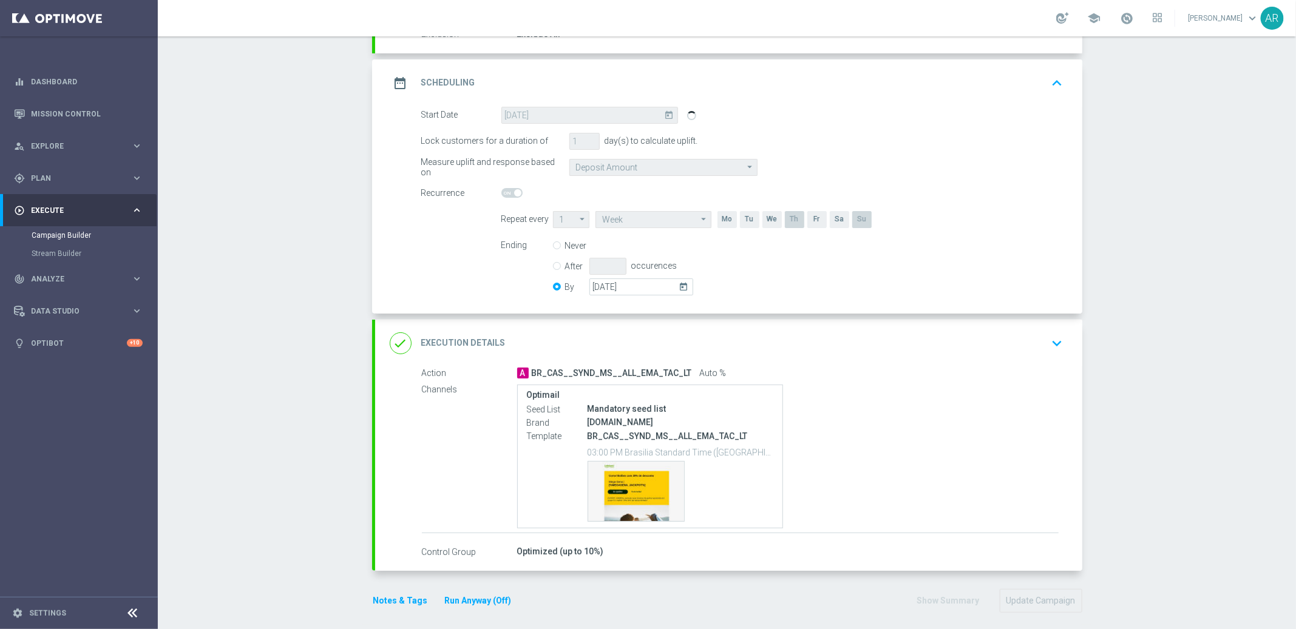
scroll to position [152, 0]
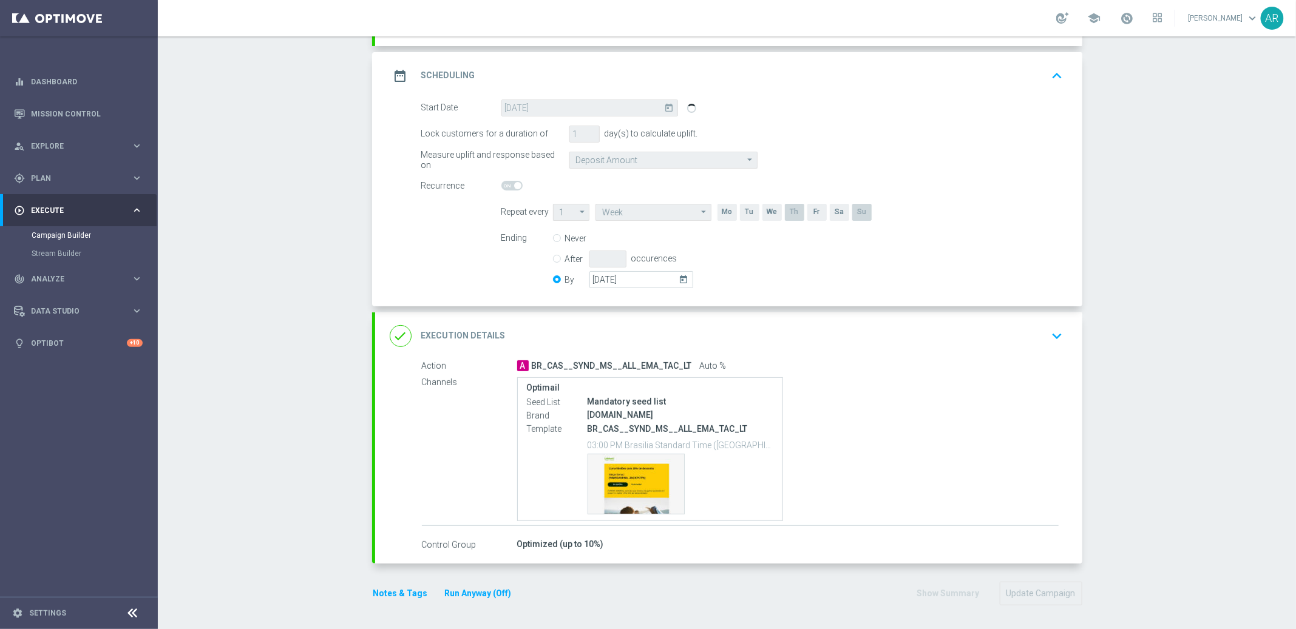
click at [1049, 333] on icon "keyboard_arrow_down" at bounding box center [1057, 336] width 18 height 18
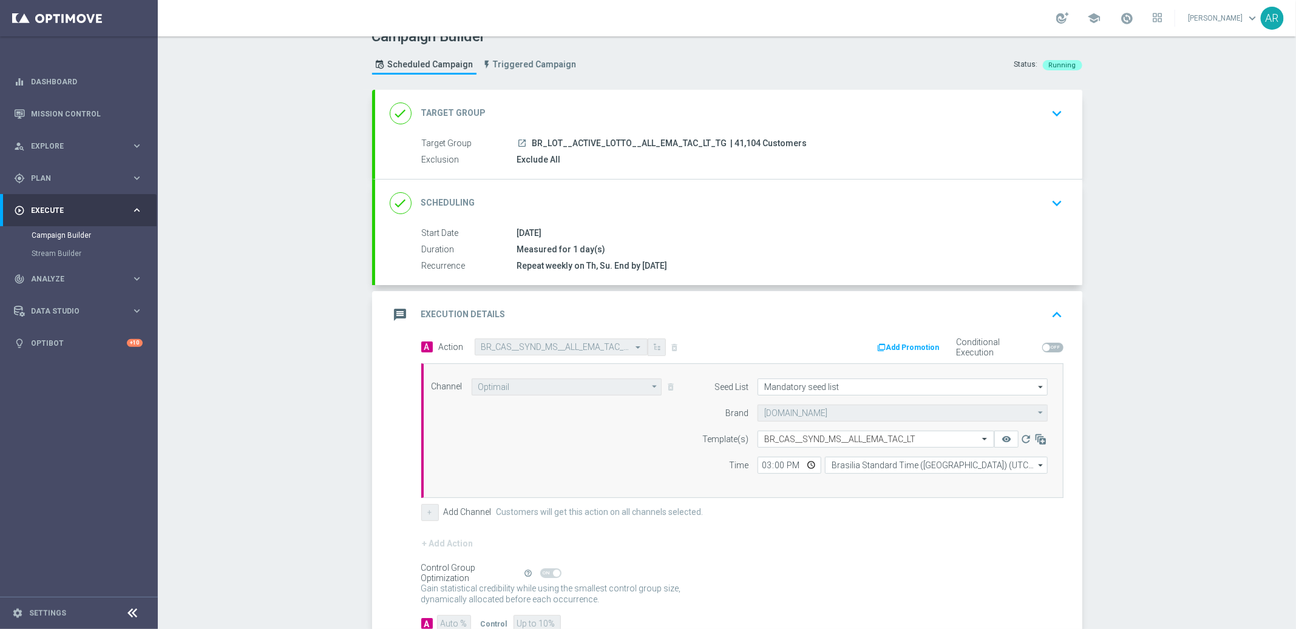
scroll to position [0, 0]
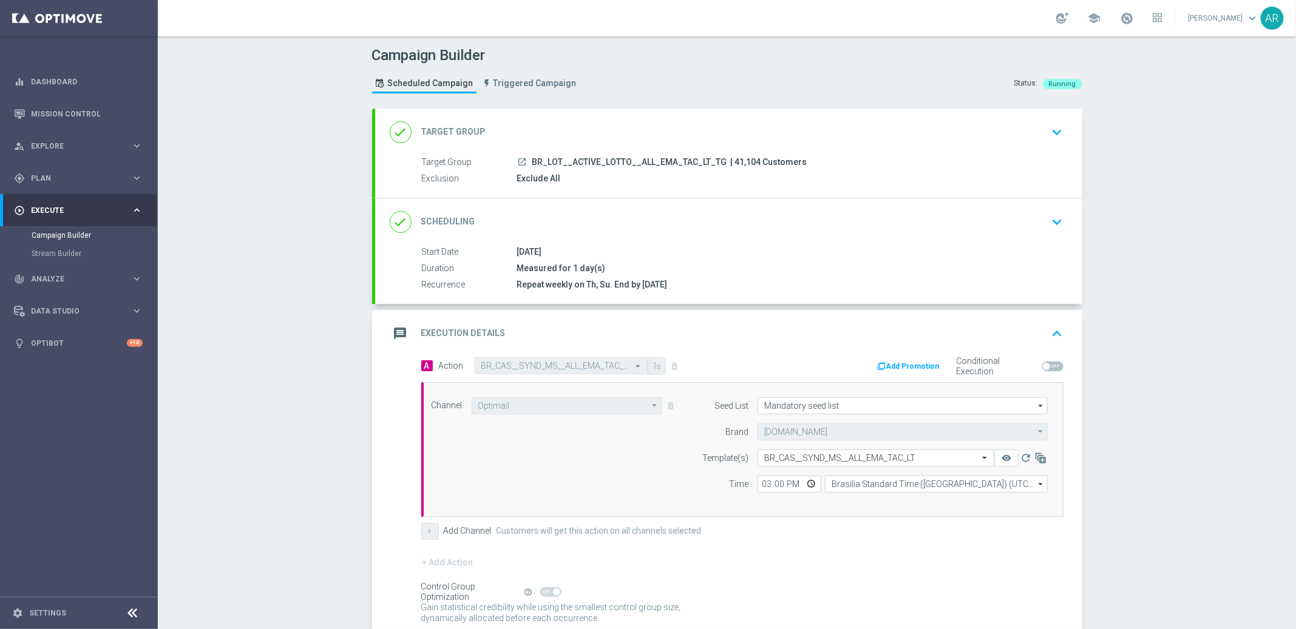
click at [282, 234] on div "Campaign Builder Scheduled Campaign Triggered Campaign Status: Running done Tar…" at bounding box center [727, 332] width 1138 height 593
